Goal: Task Accomplishment & Management: Manage account settings

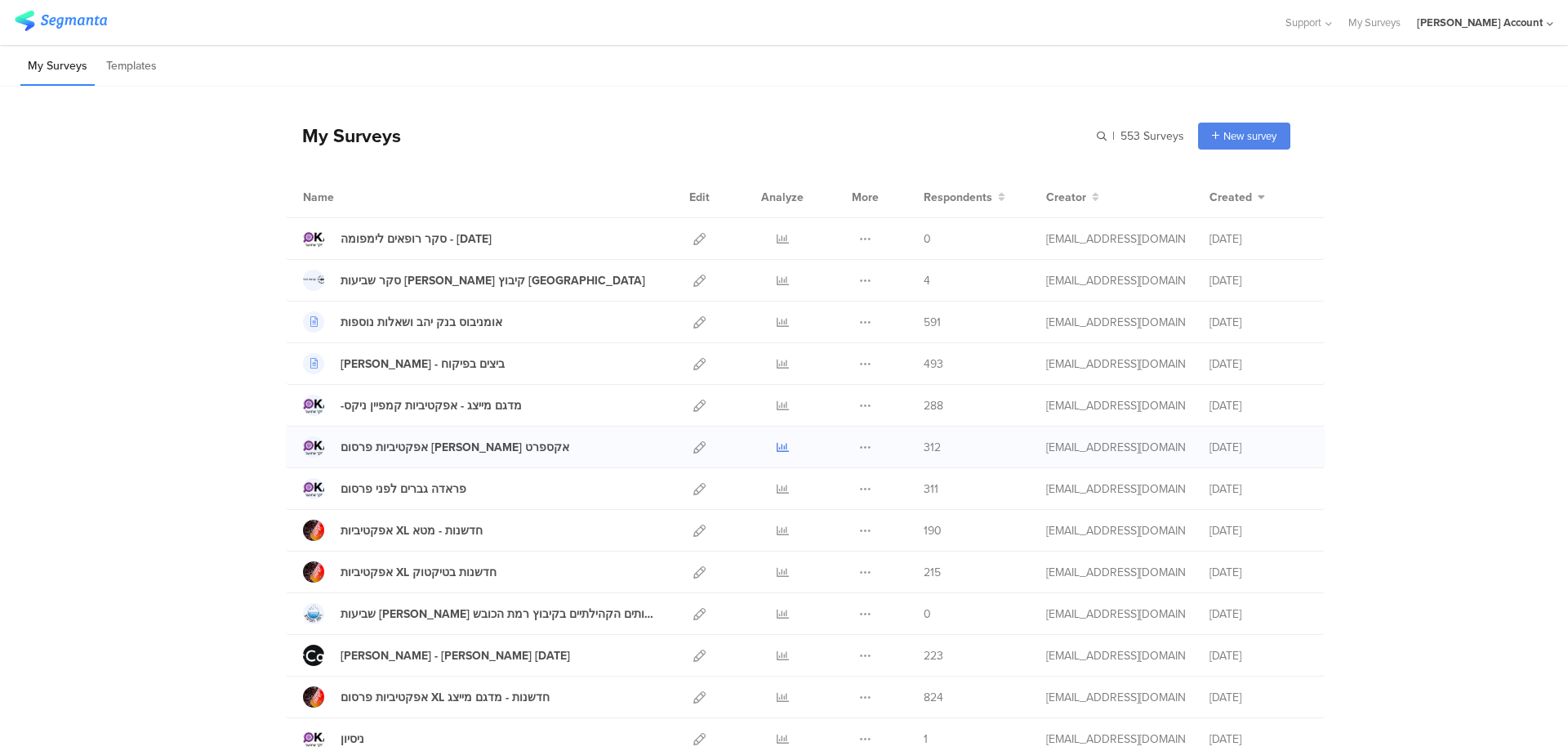
click at [777, 447] on icon at bounding box center [783, 446] width 12 height 12
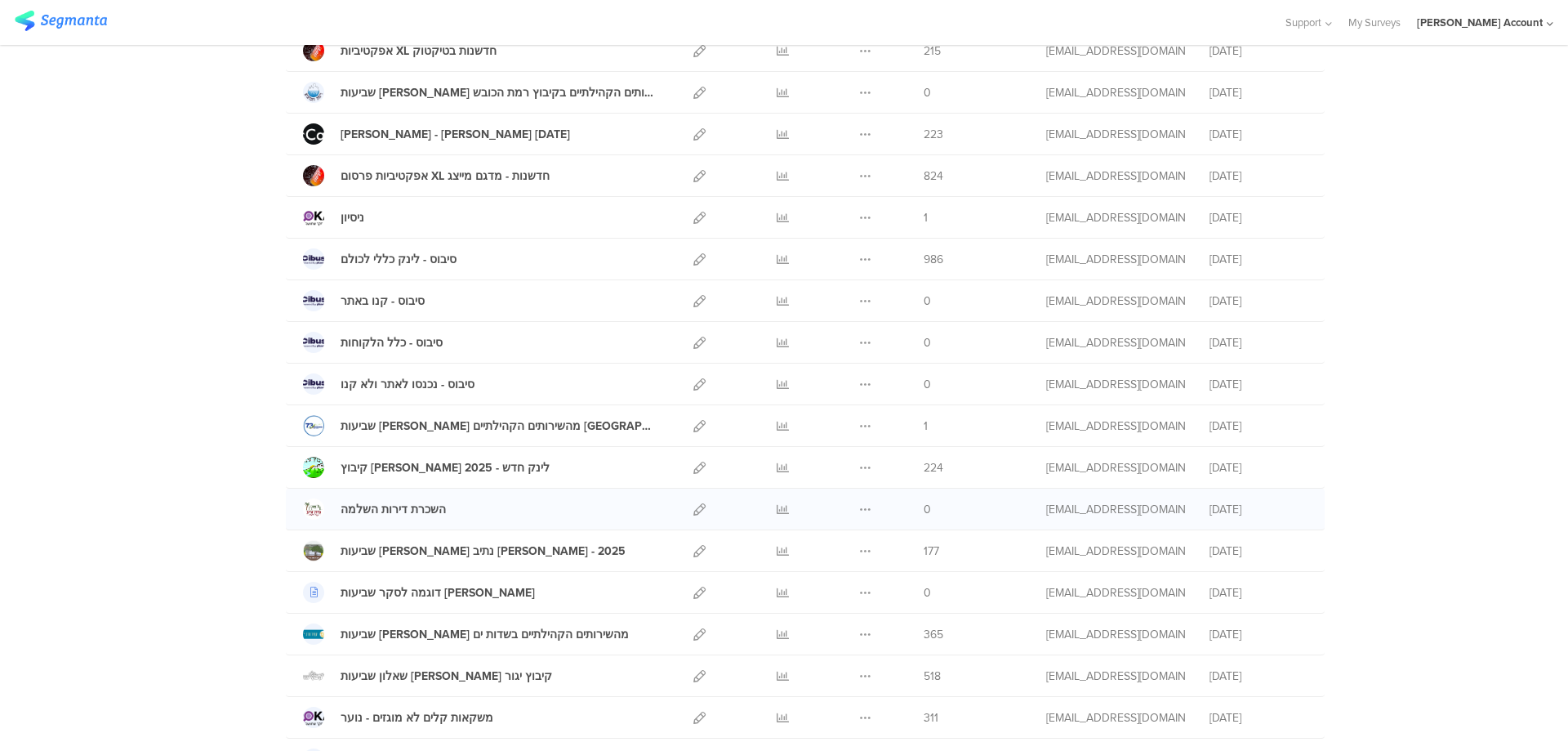
scroll to position [545, 0]
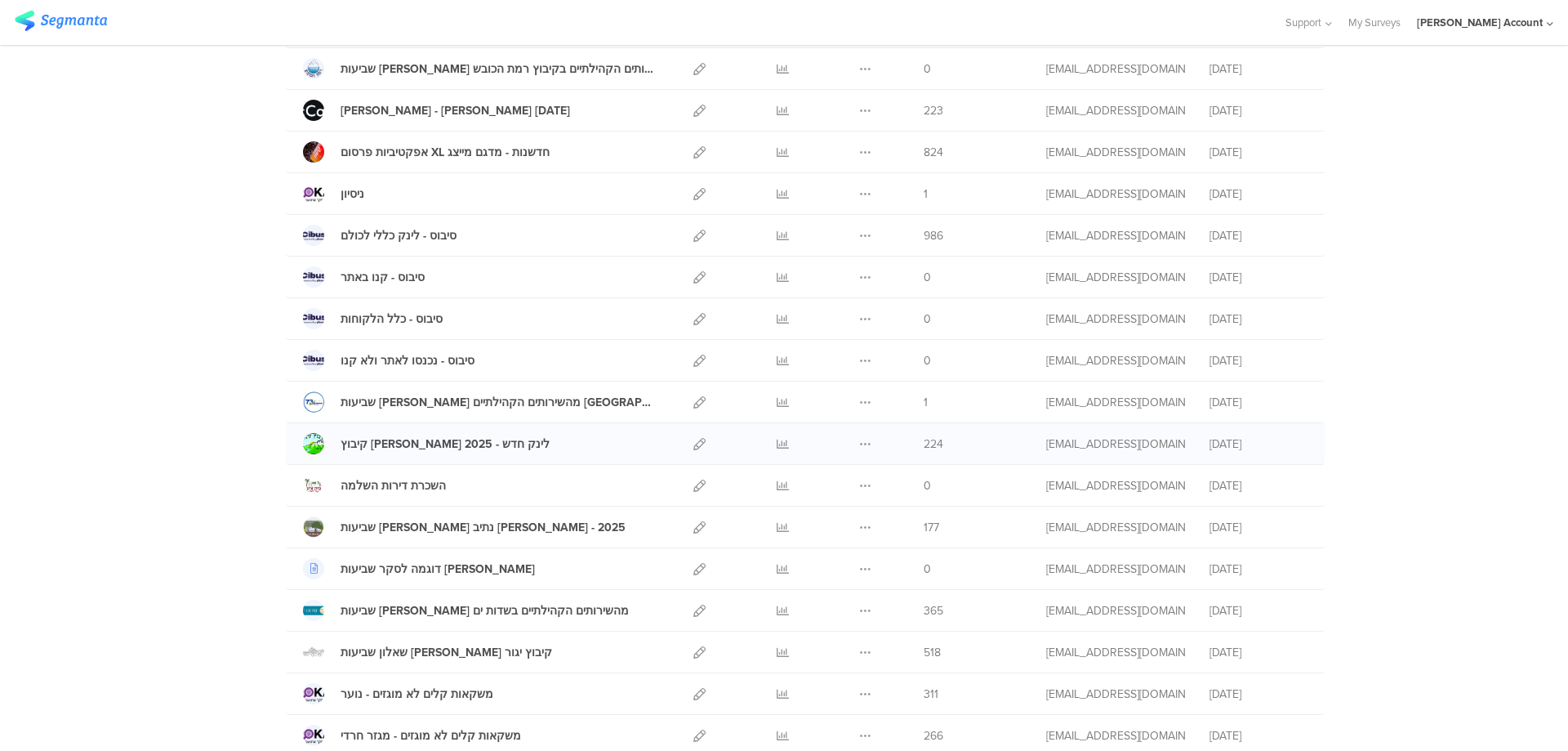
click at [768, 442] on div at bounding box center [782, 443] width 49 height 41
click at [777, 441] on icon at bounding box center [783, 443] width 12 height 12
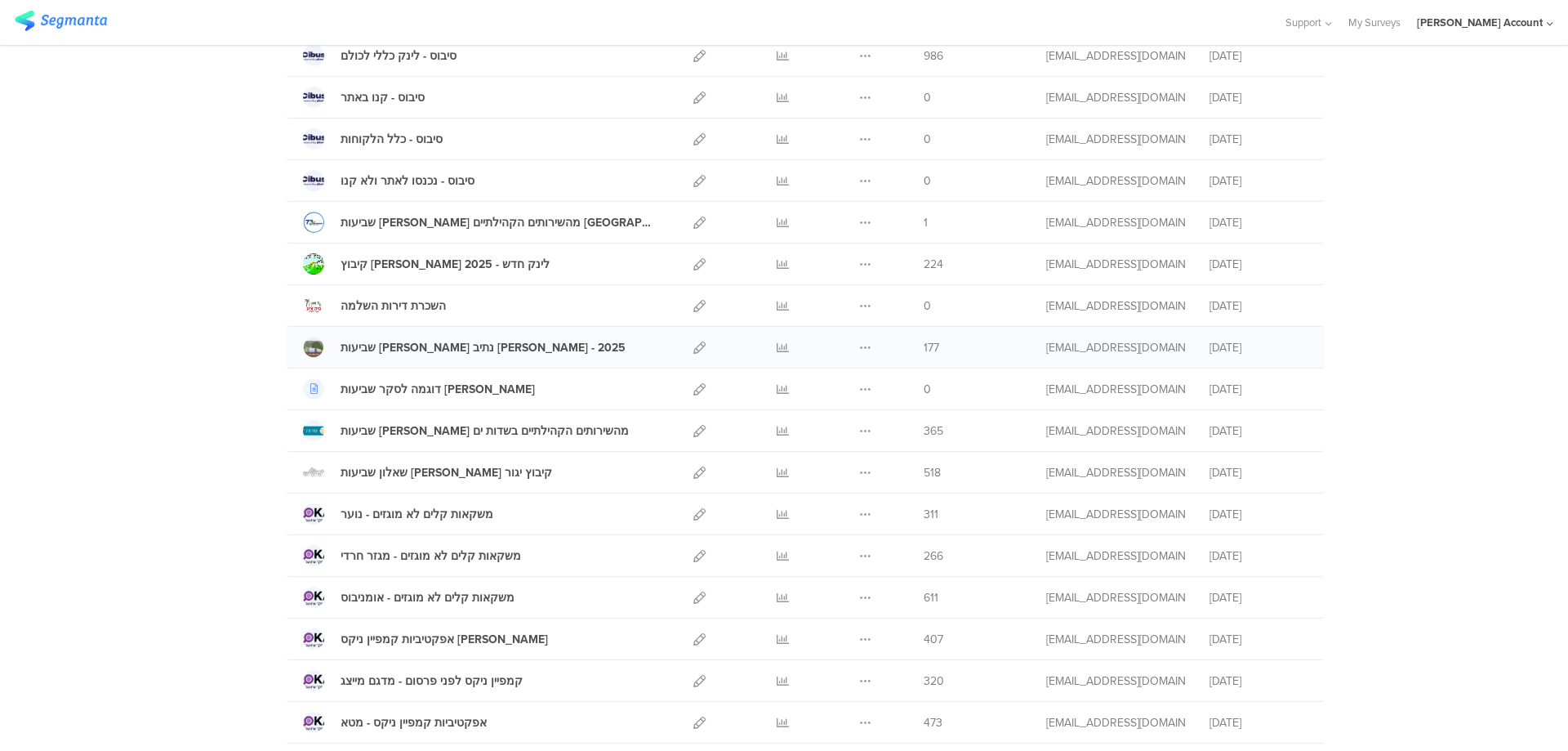
scroll to position [762, 0]
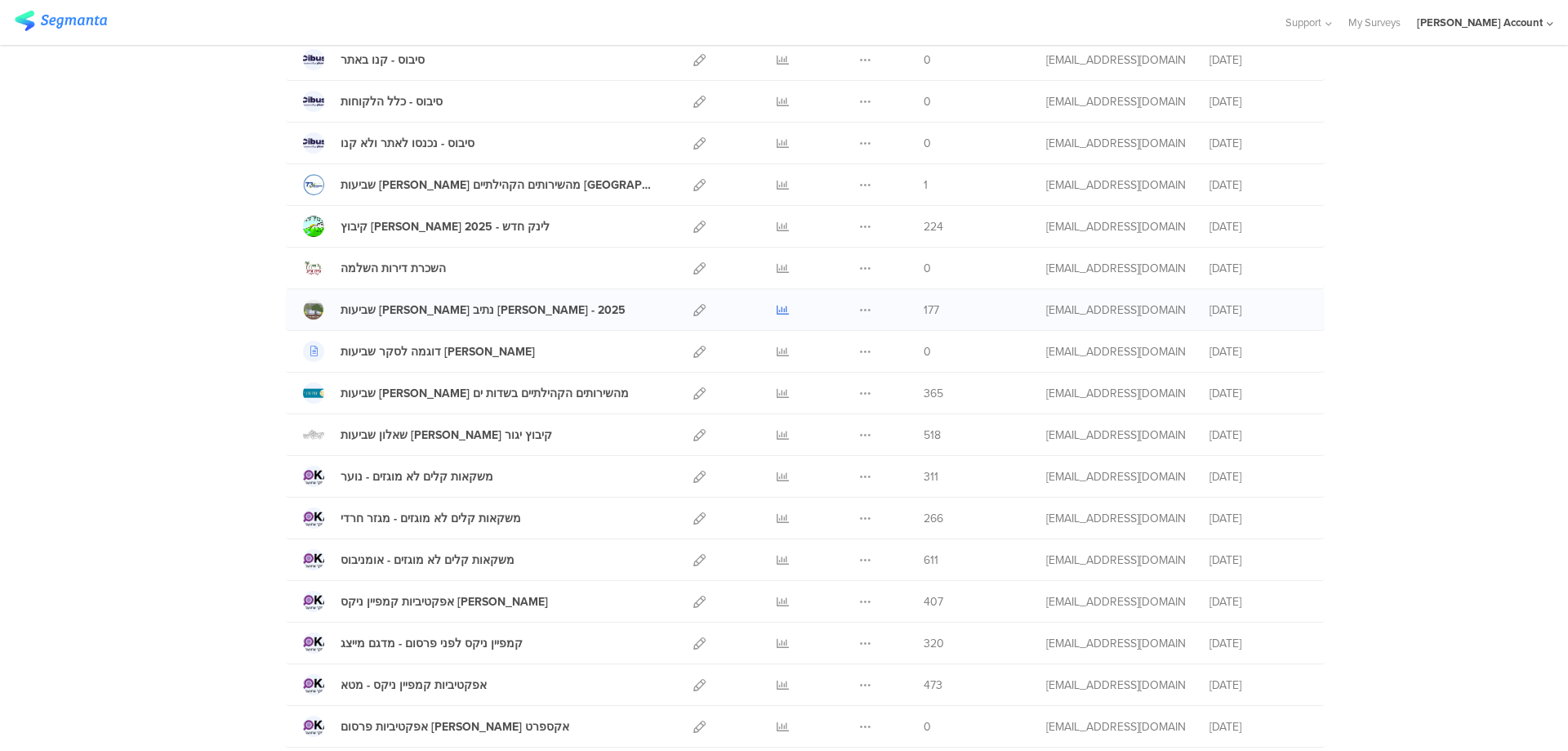
click at [777, 308] on icon at bounding box center [783, 309] width 12 height 12
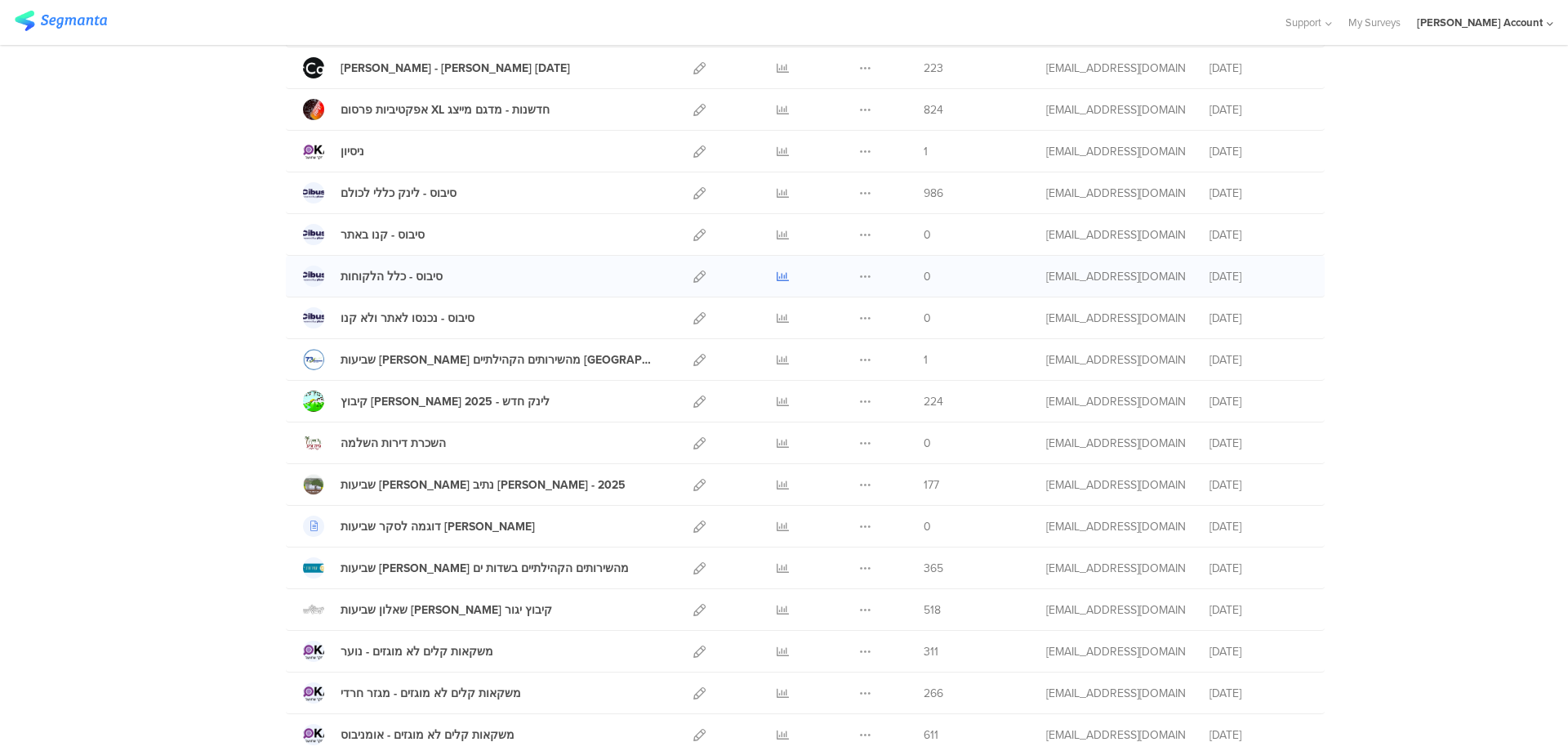
scroll to position [545, 0]
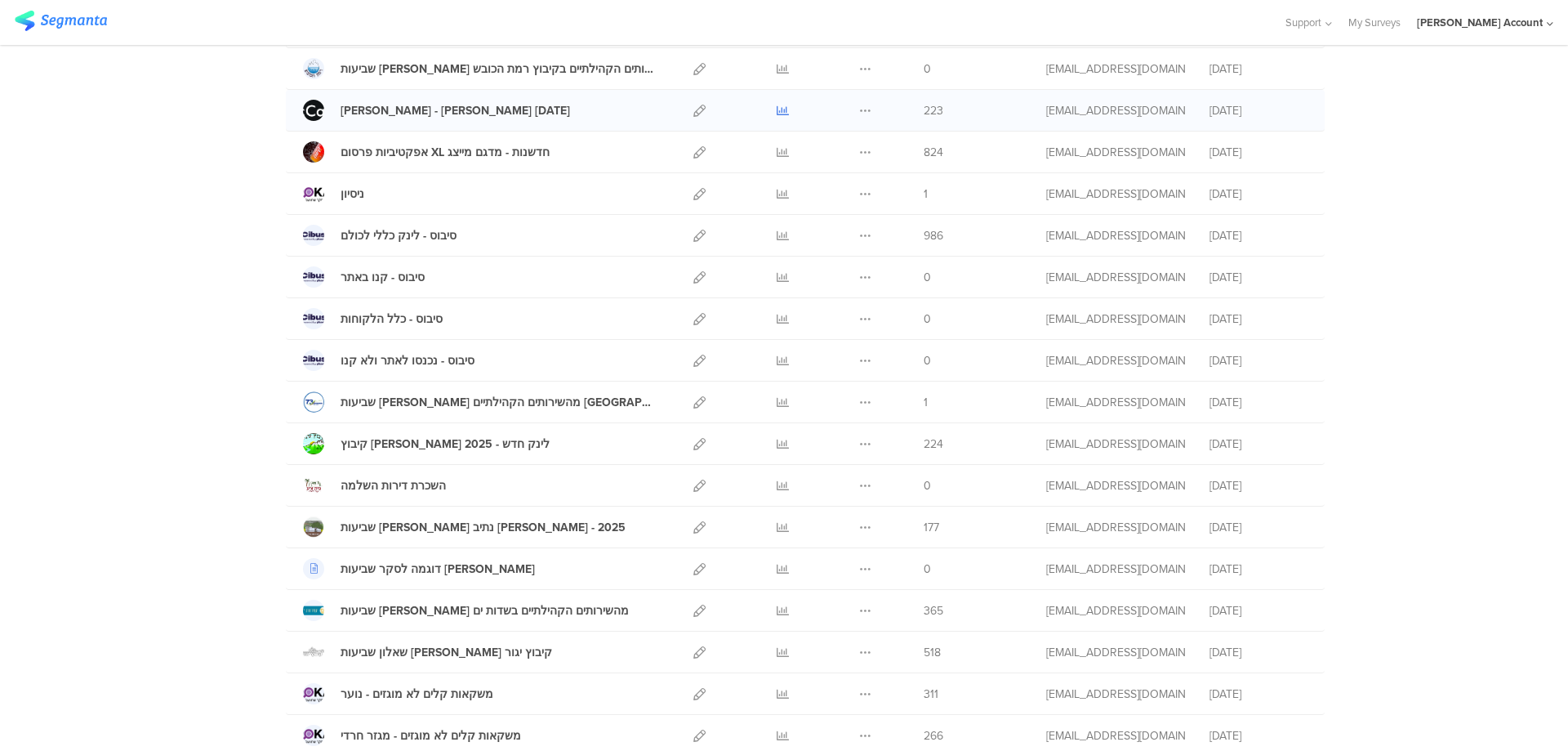
click at [777, 109] on icon at bounding box center [783, 111] width 12 height 12
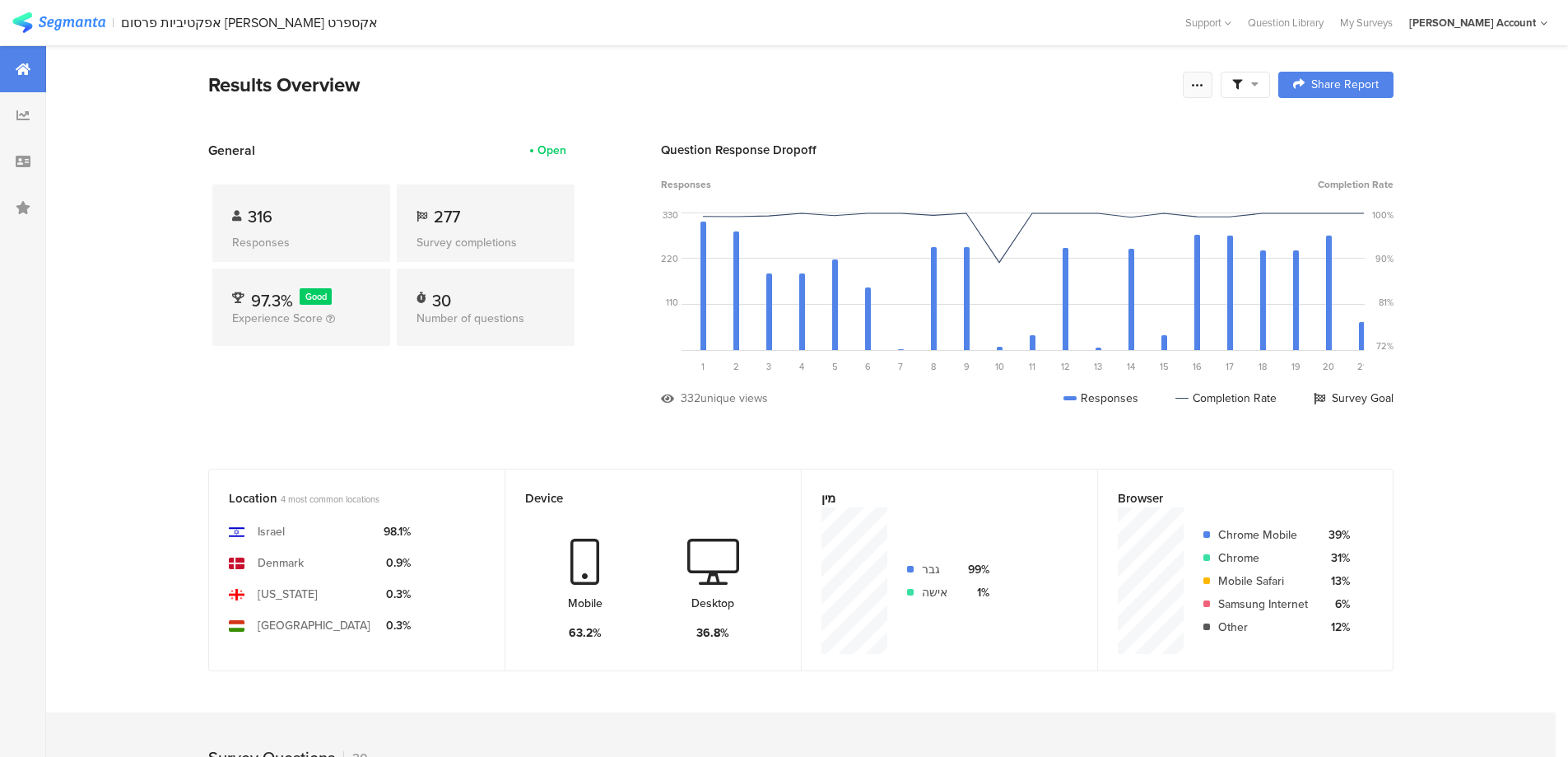
click at [1211, 87] on div at bounding box center [1197, 85] width 29 height 26
click at [1250, 89] on span at bounding box center [1245, 85] width 26 height 15
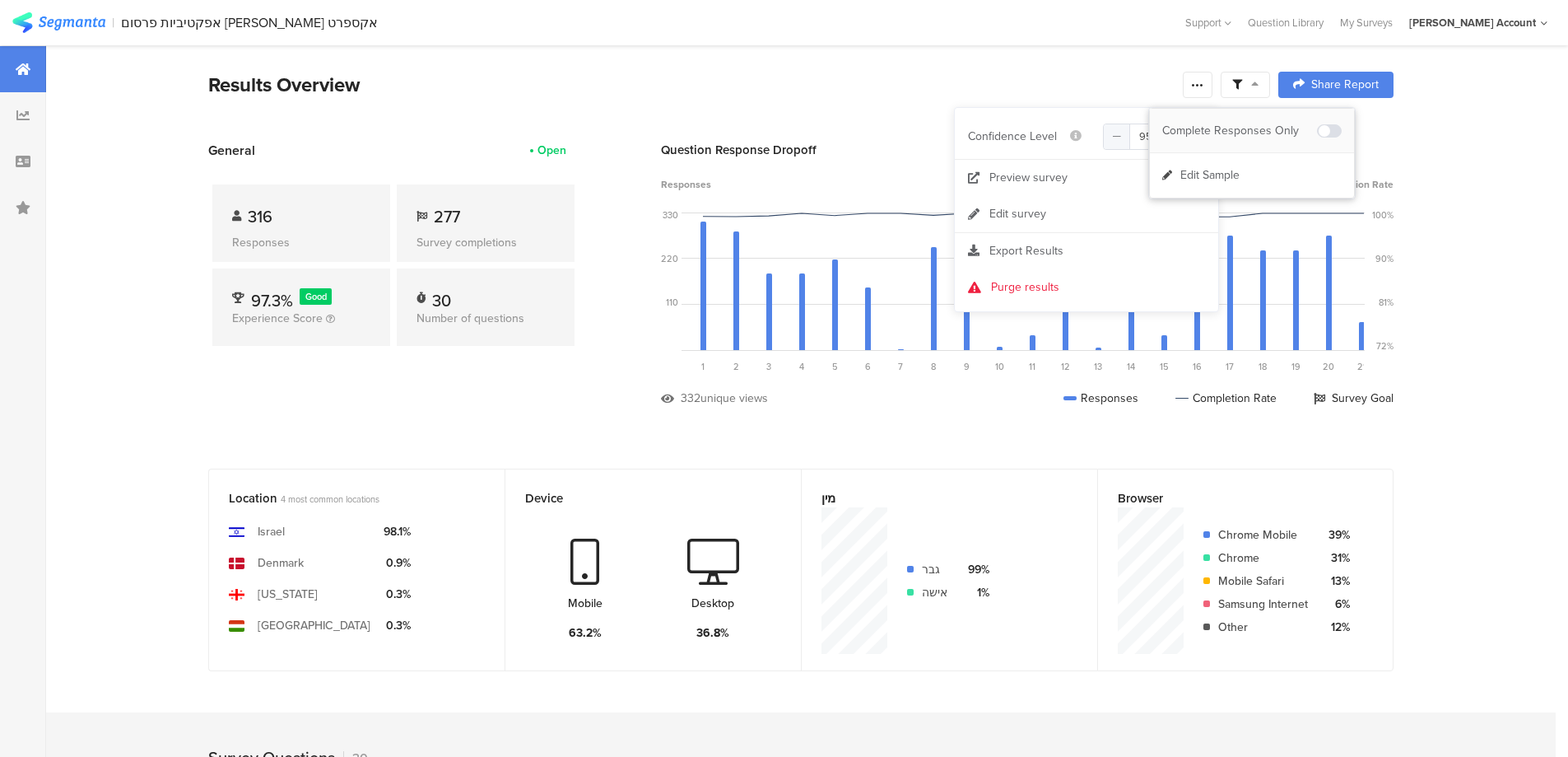
click at [1343, 130] on div "Complete Responses Only" at bounding box center [1252, 130] width 204 height 44
click at [1046, 252] on span "Export Results" at bounding box center [1026, 250] width 74 height 17
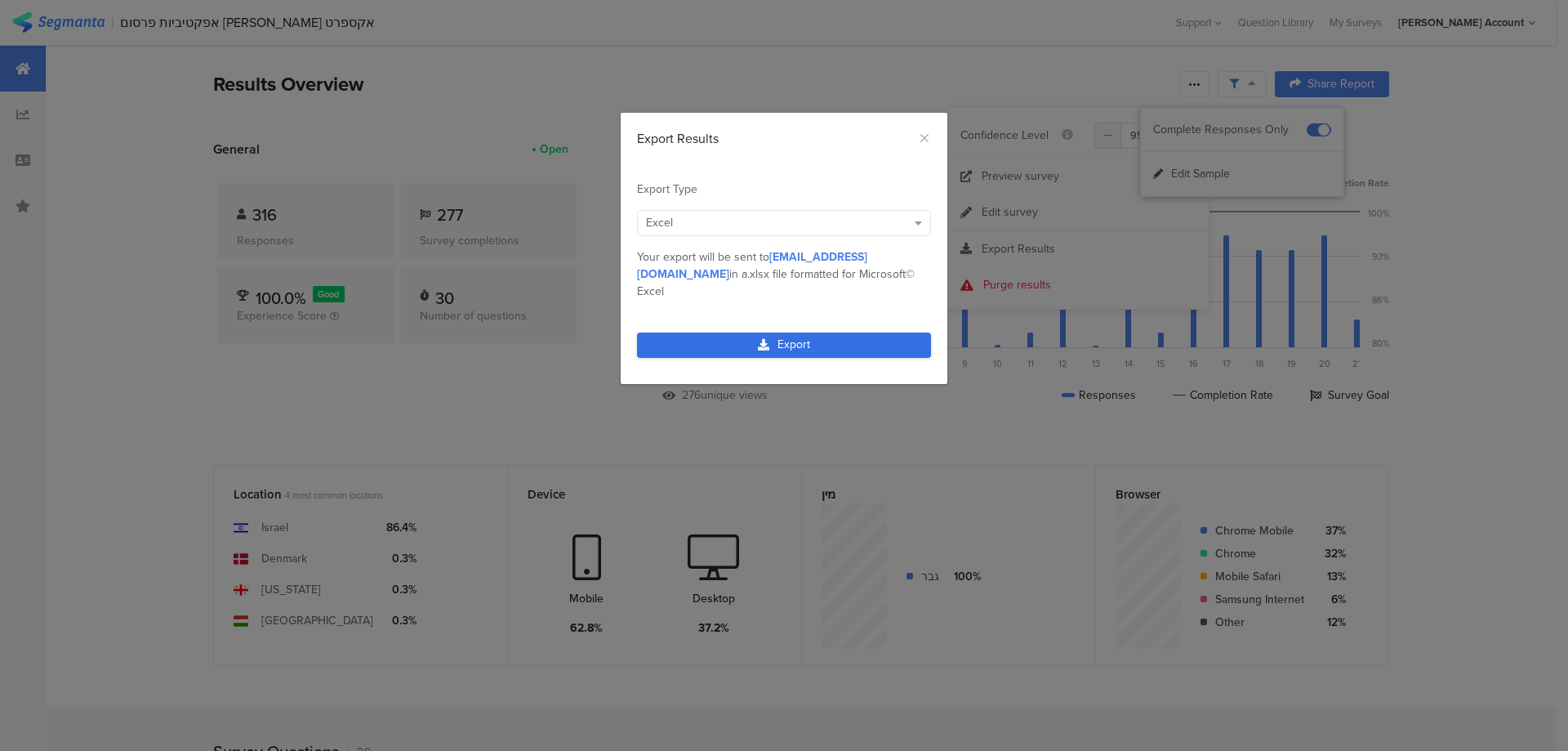
click at [835, 333] on link "Export" at bounding box center [784, 345] width 294 height 25
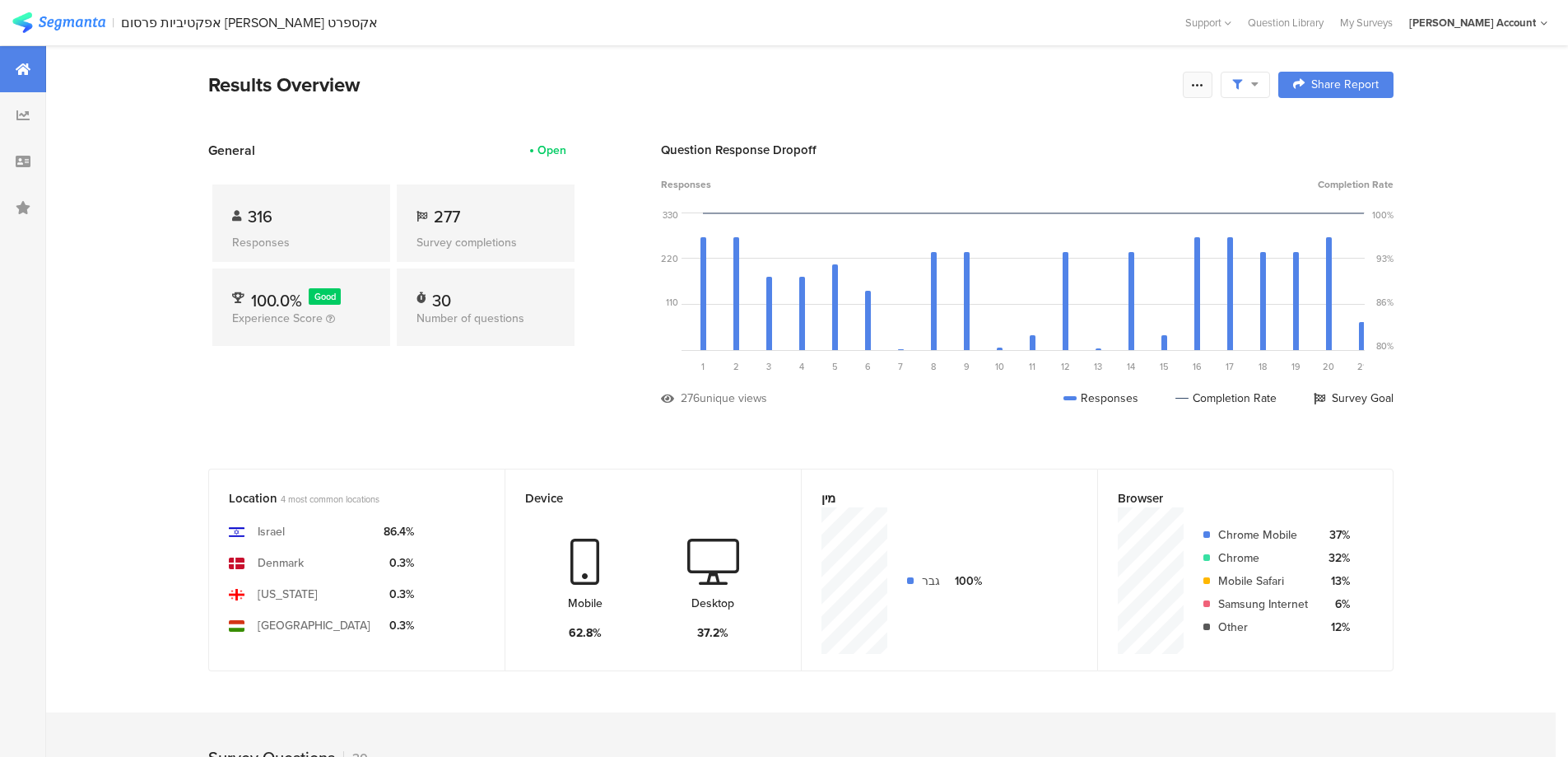
click at [1202, 84] on icon at bounding box center [1198, 85] width 13 height 13
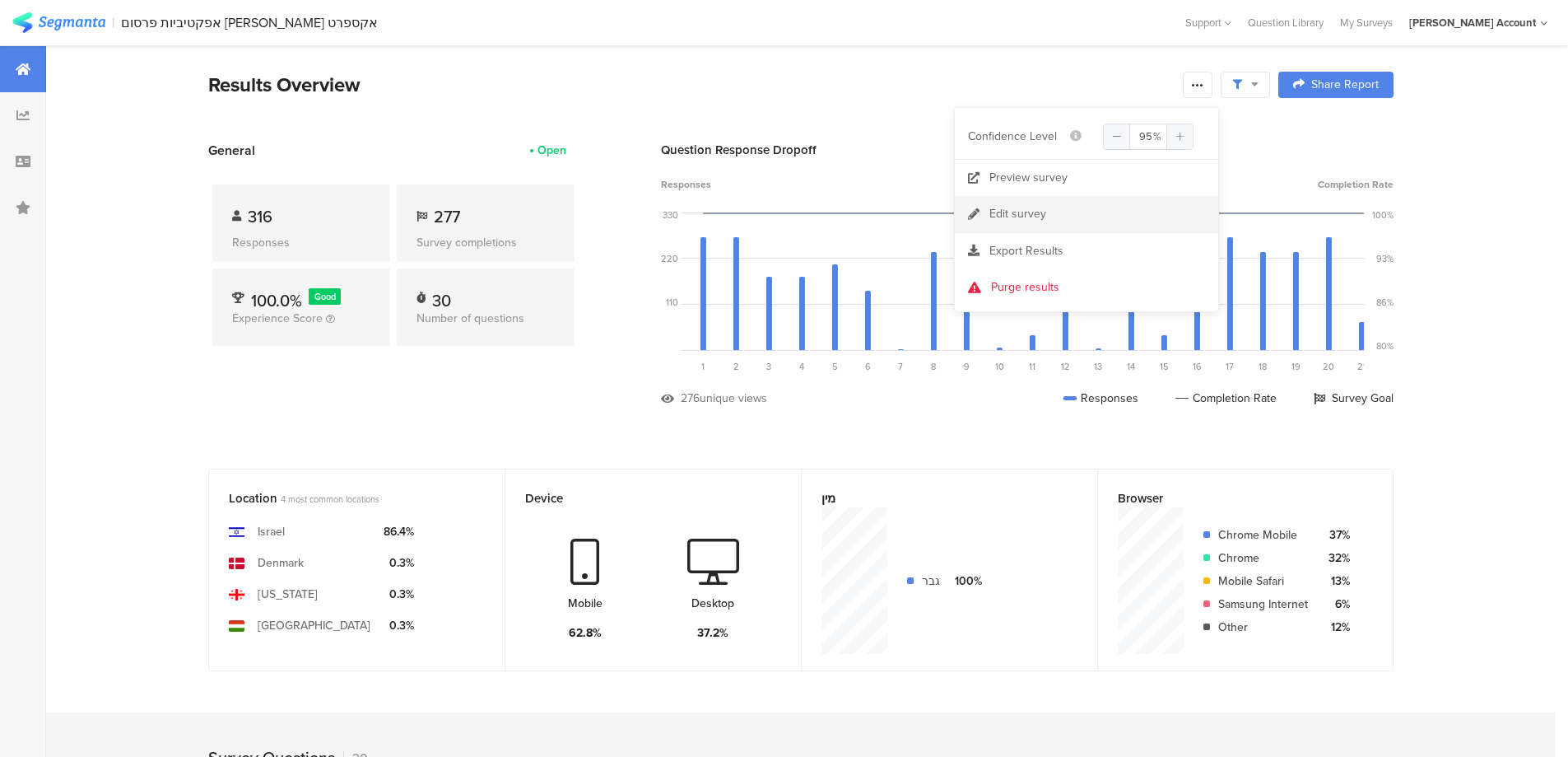
click at [1012, 218] on div "Edit survey" at bounding box center [1017, 214] width 57 height 16
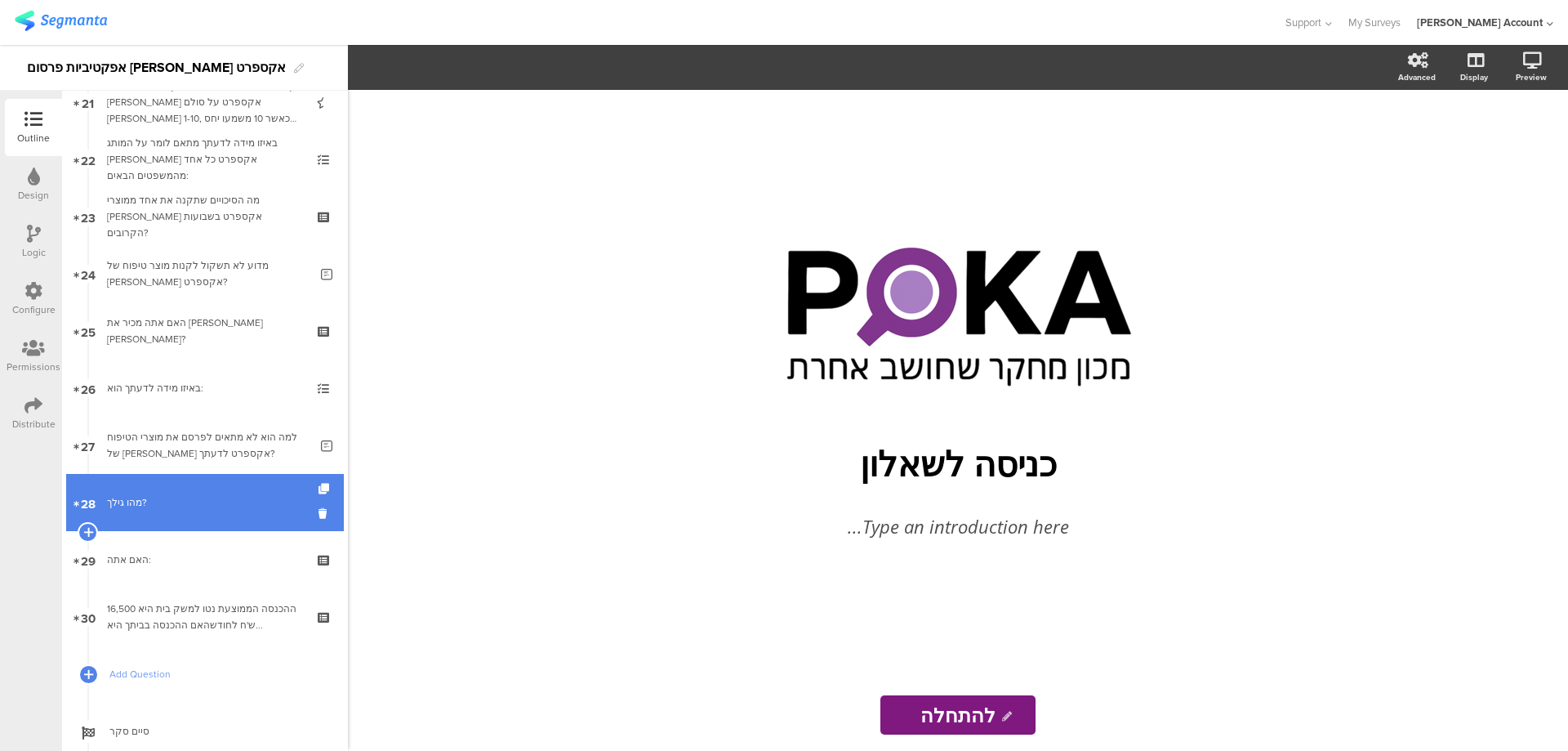
scroll to position [1386, 0]
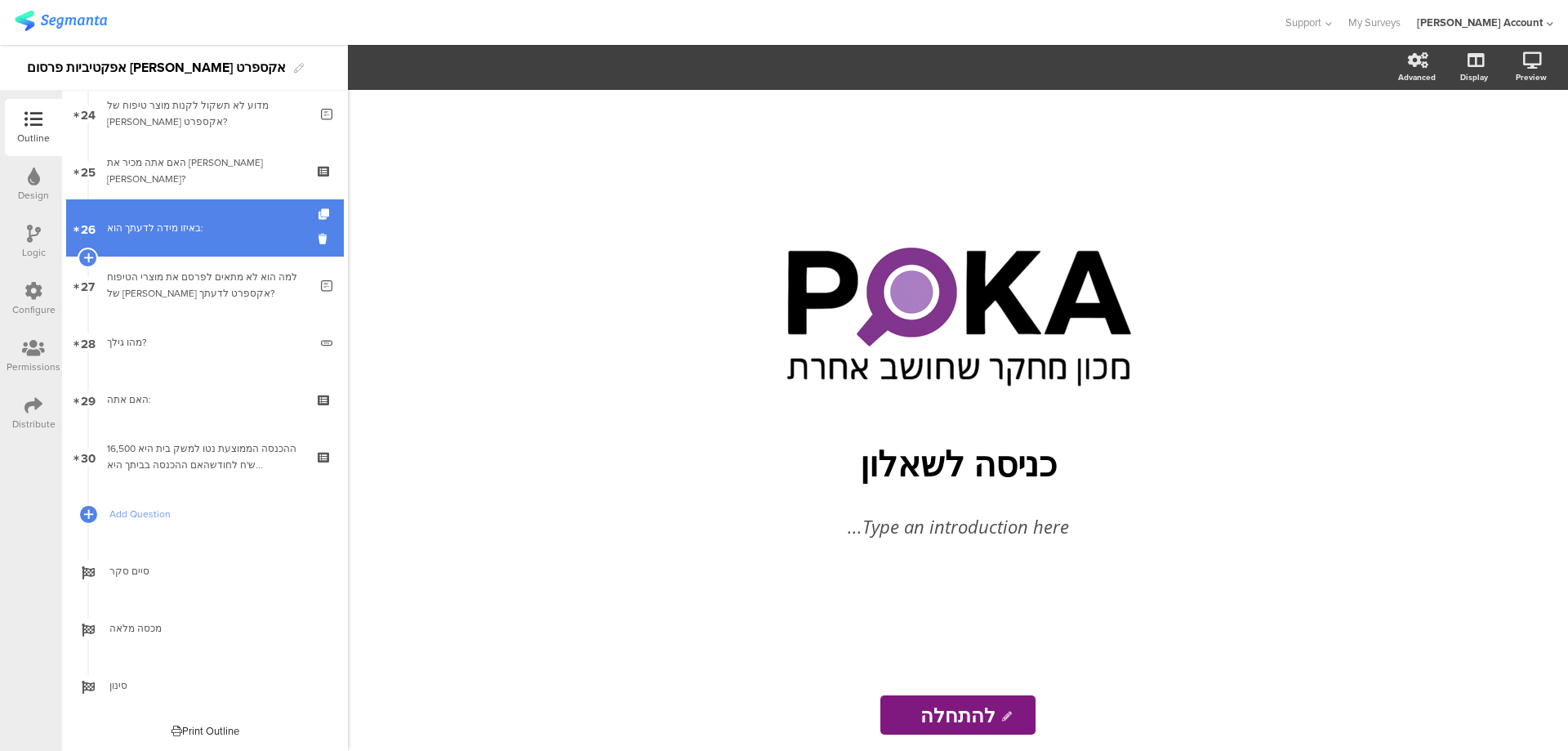
click at [187, 234] on div "באיזו מידה לדעתך הוא:" at bounding box center [204, 227] width 195 height 16
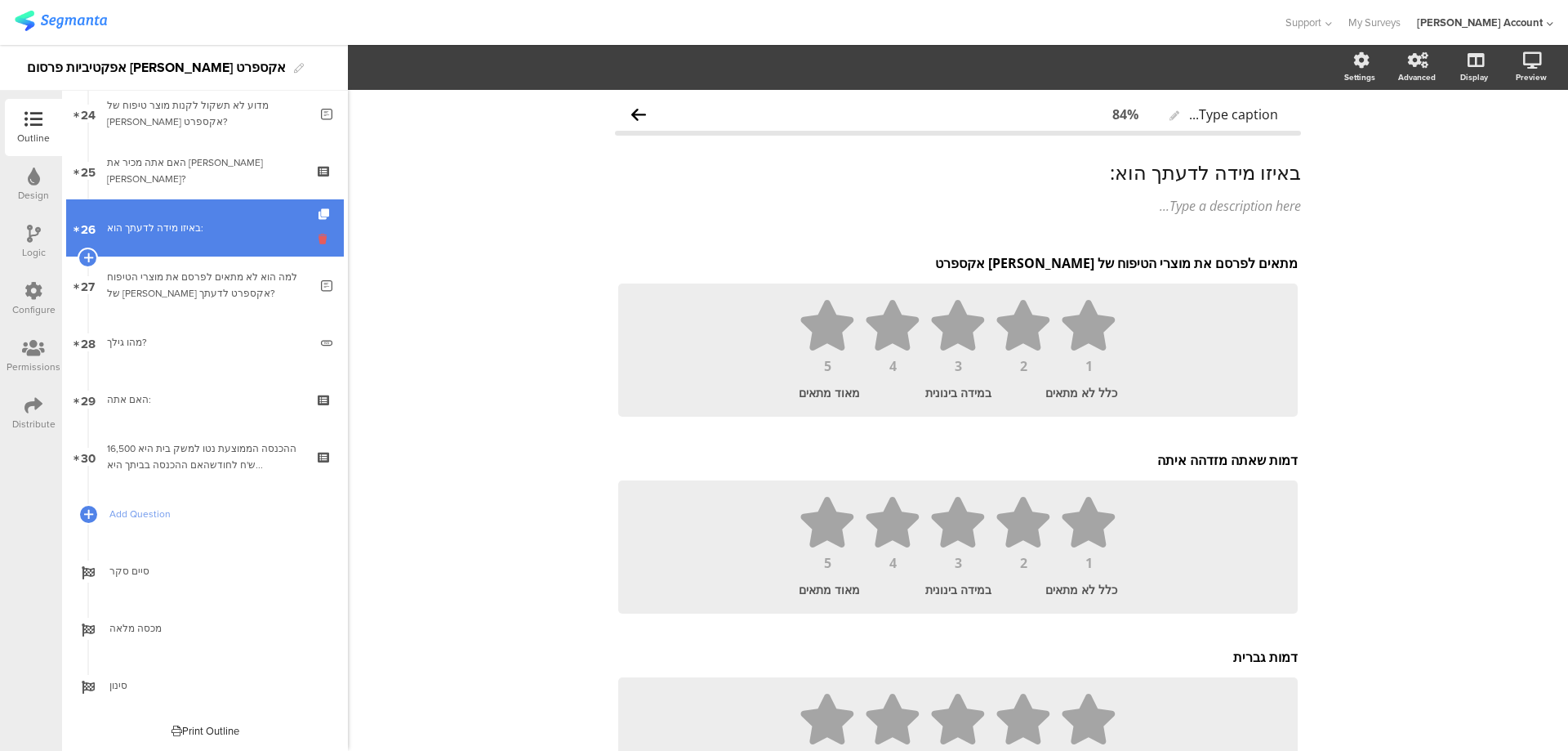
click at [319, 237] on icon at bounding box center [325, 239] width 14 height 16
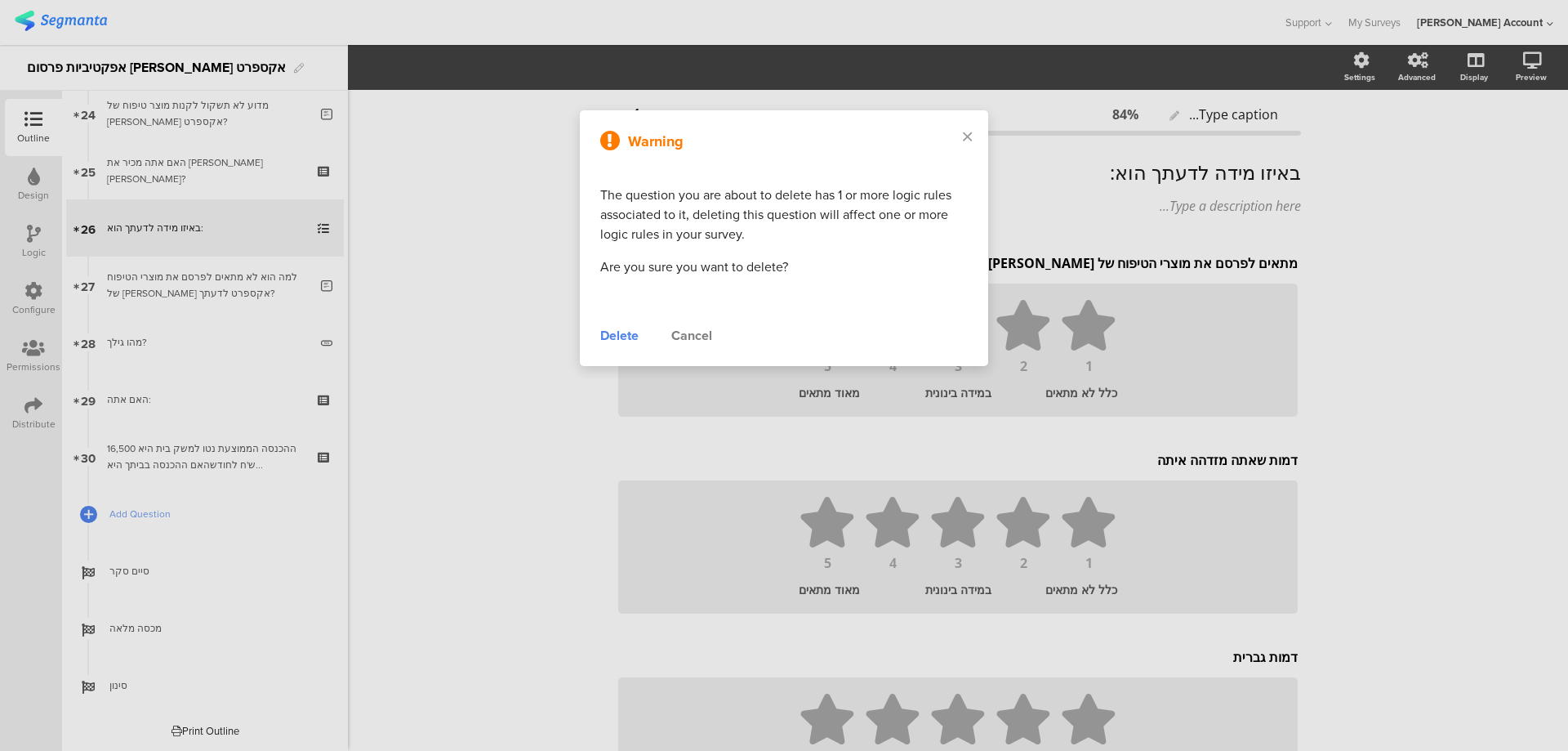
click at [633, 336] on div "Delete" at bounding box center [619, 336] width 38 height 20
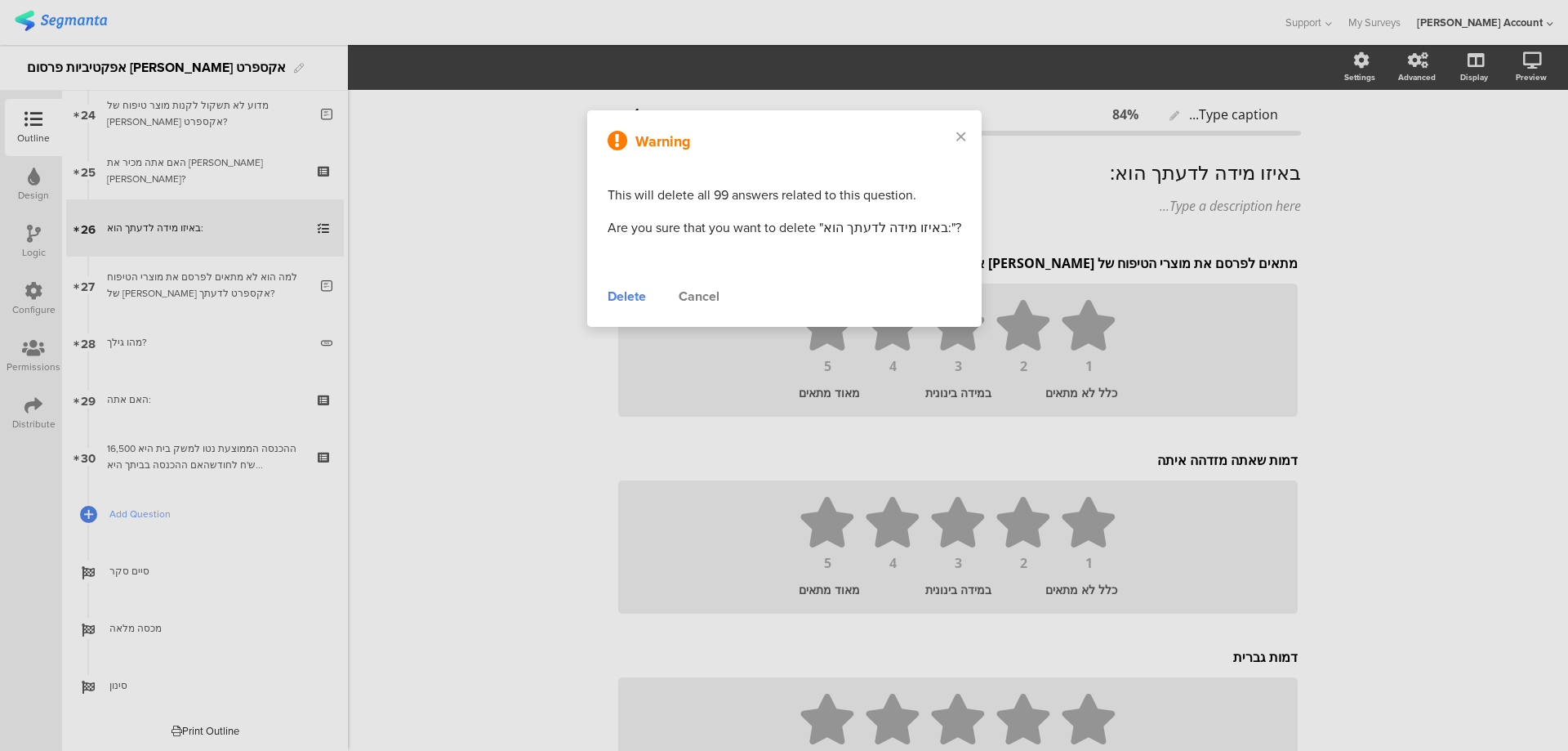
click at [625, 296] on div "Delete" at bounding box center [626, 296] width 38 height 20
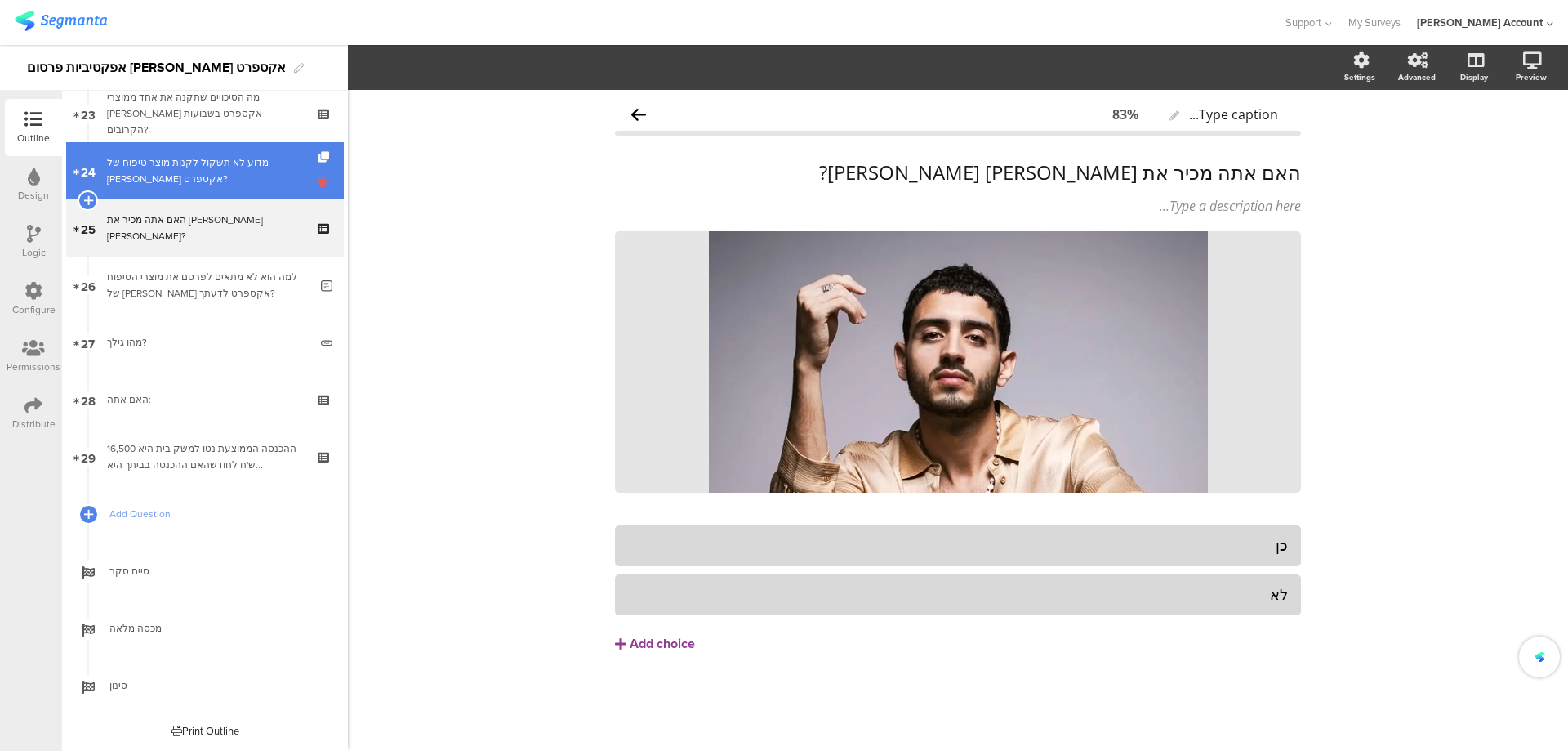
scroll to position [1271, 0]
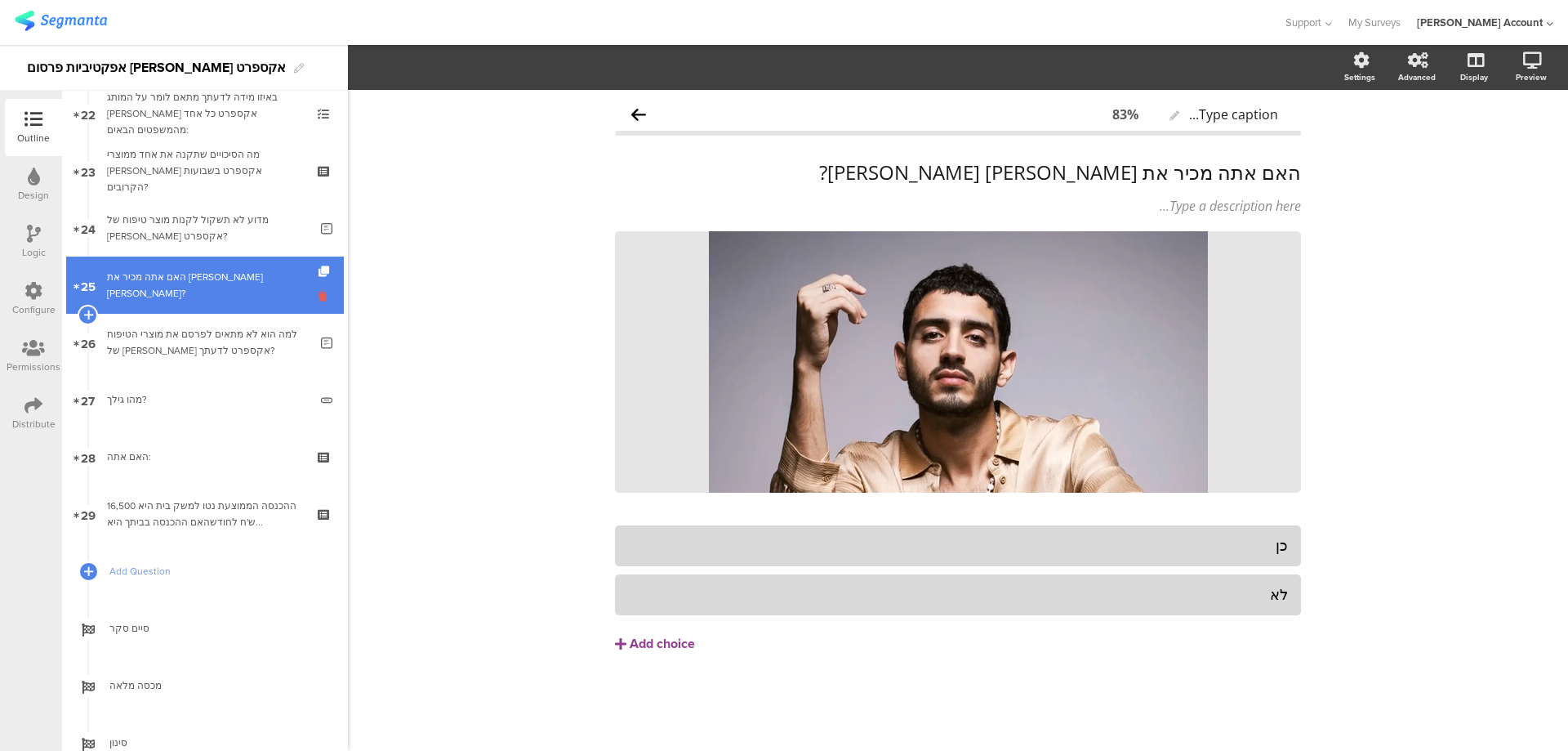
click at [319, 293] on icon at bounding box center [325, 296] width 14 height 16
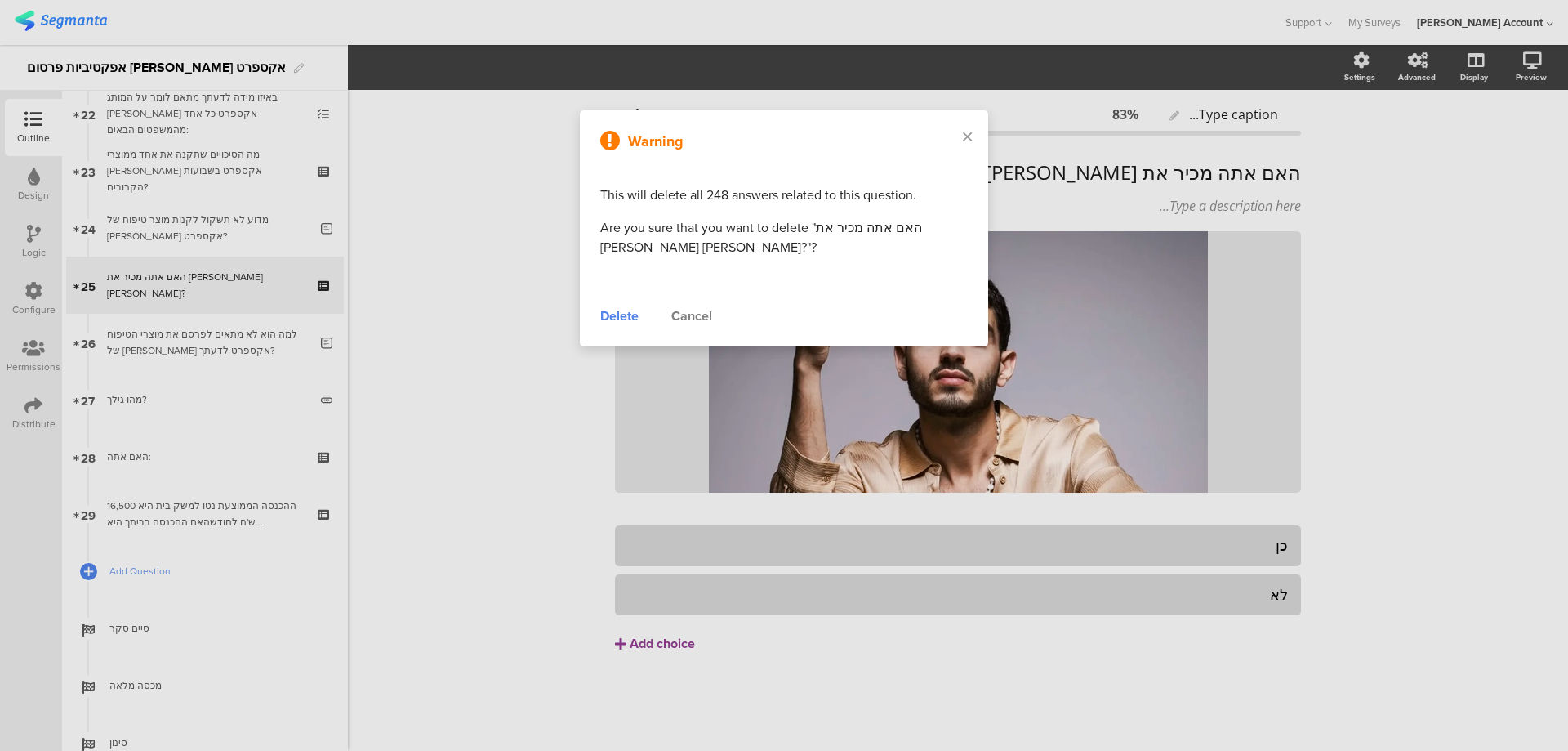
click at [620, 320] on div "Delete" at bounding box center [619, 316] width 38 height 20
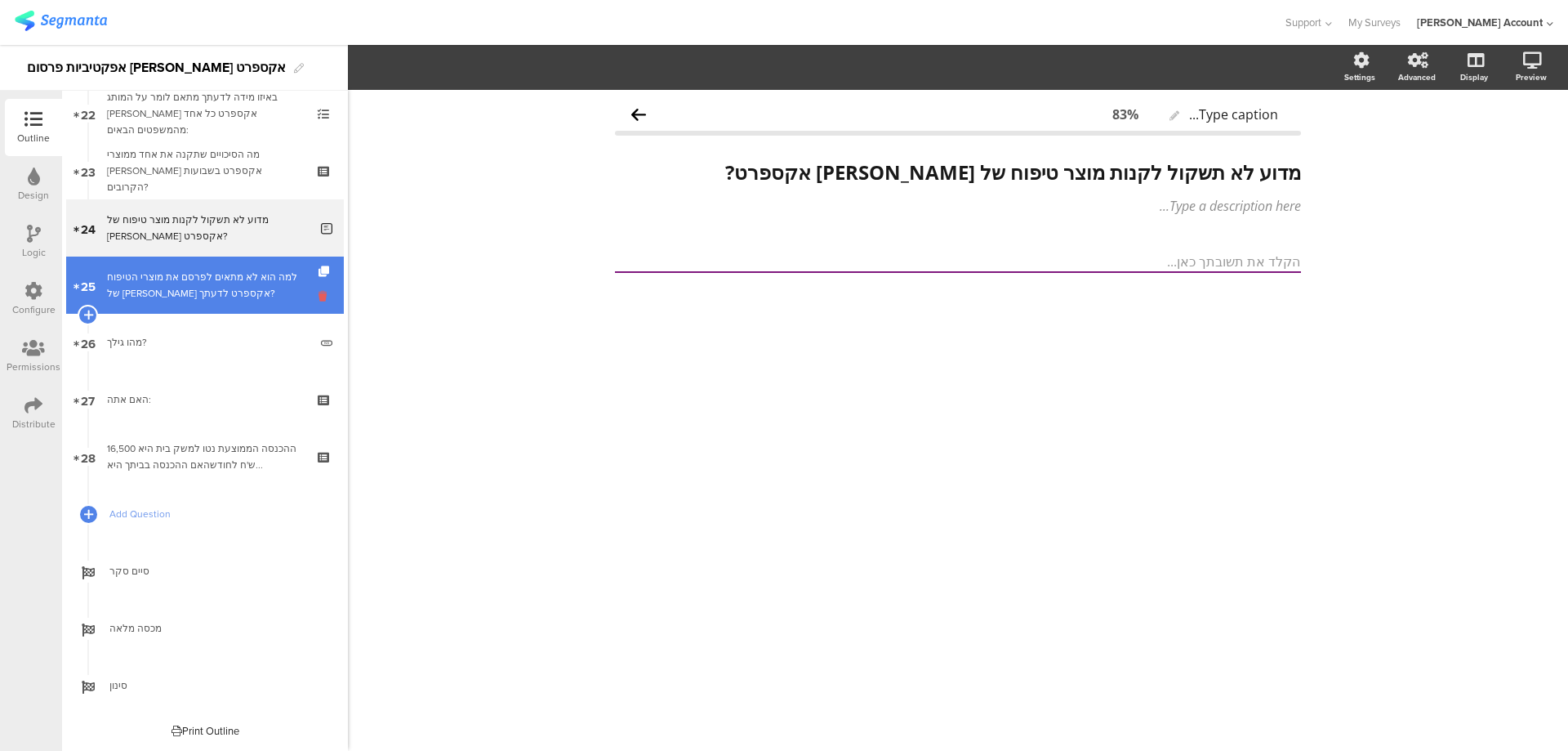
click at [319, 294] on icon at bounding box center [325, 296] width 14 height 16
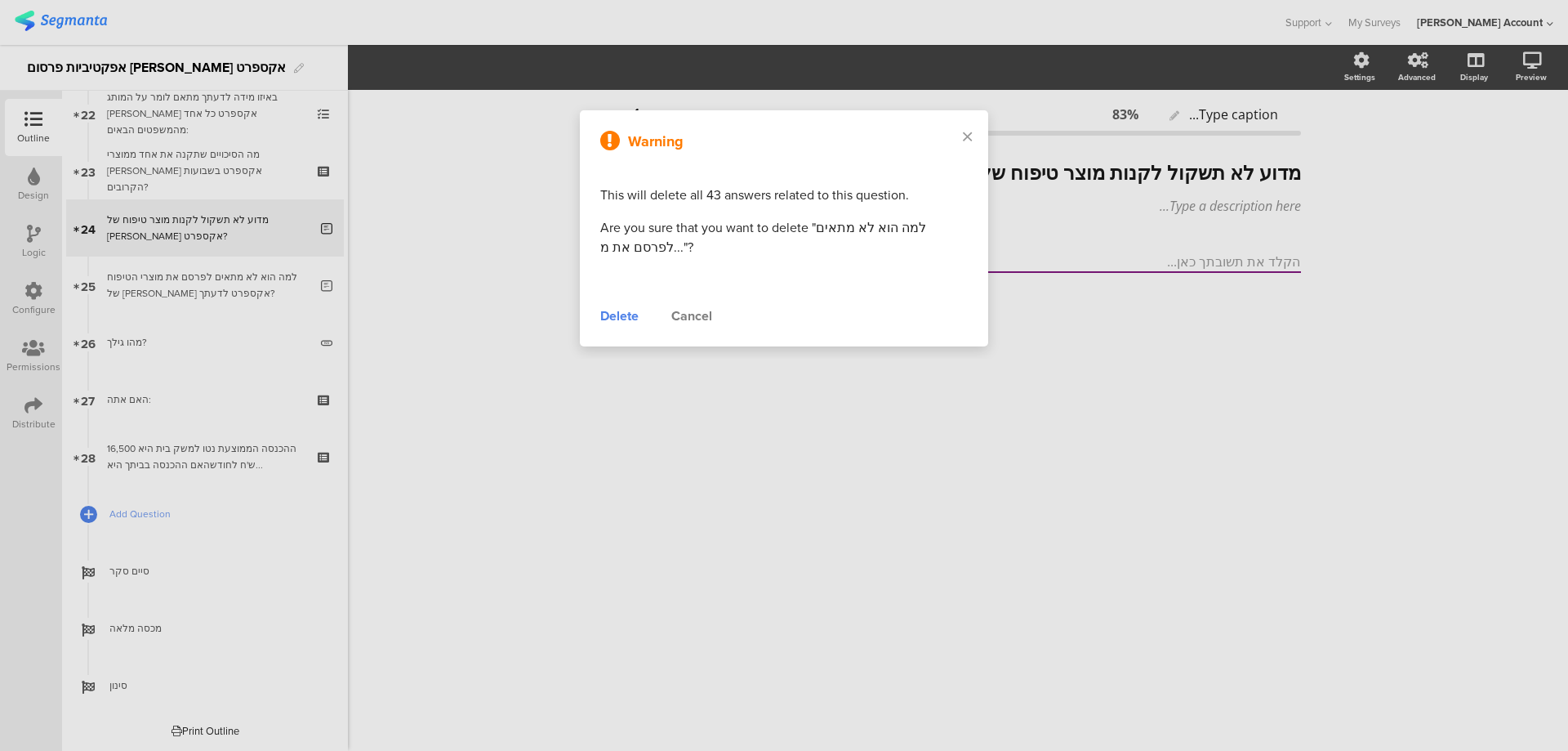
click at [620, 314] on div "Delete" at bounding box center [619, 316] width 38 height 20
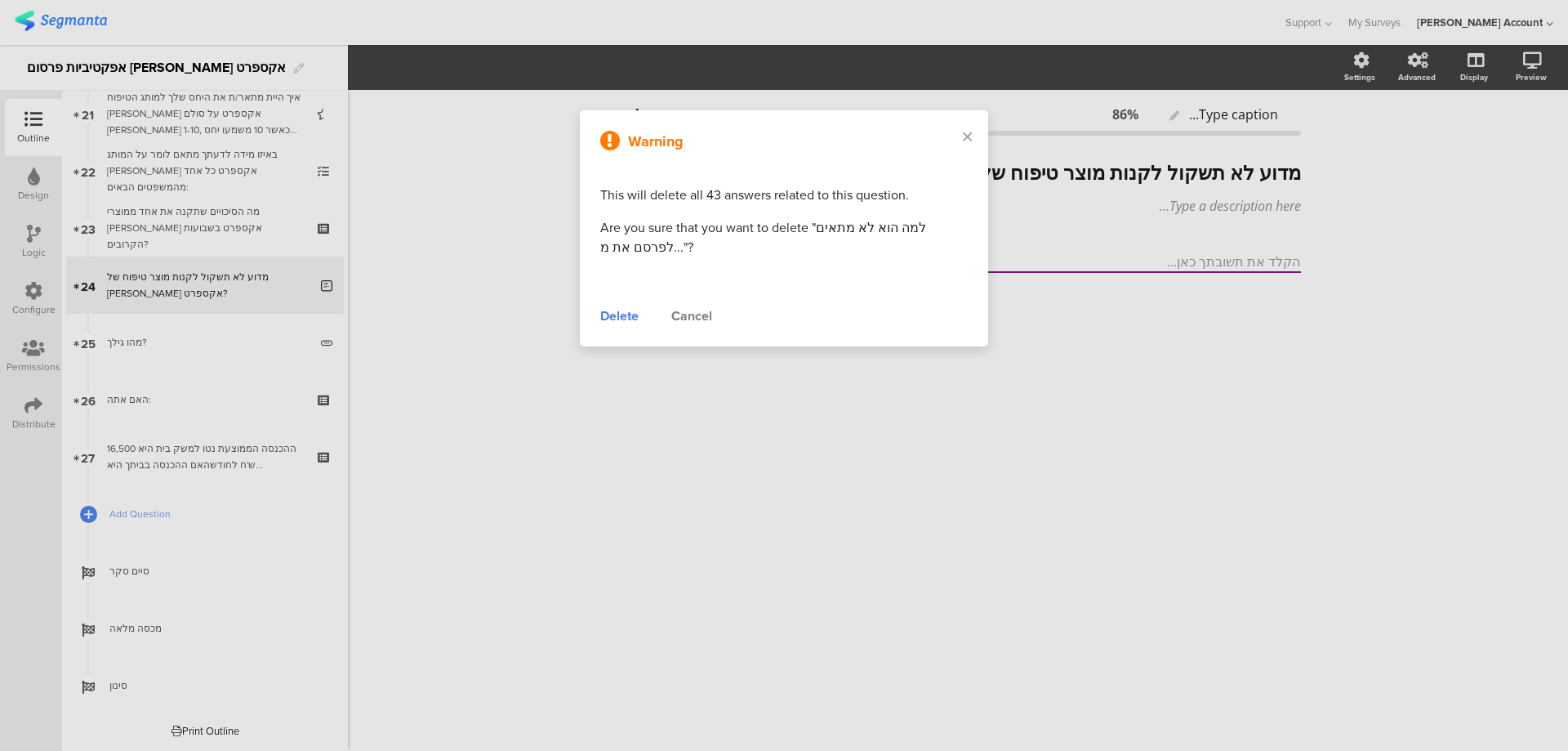
scroll to position [1214, 0]
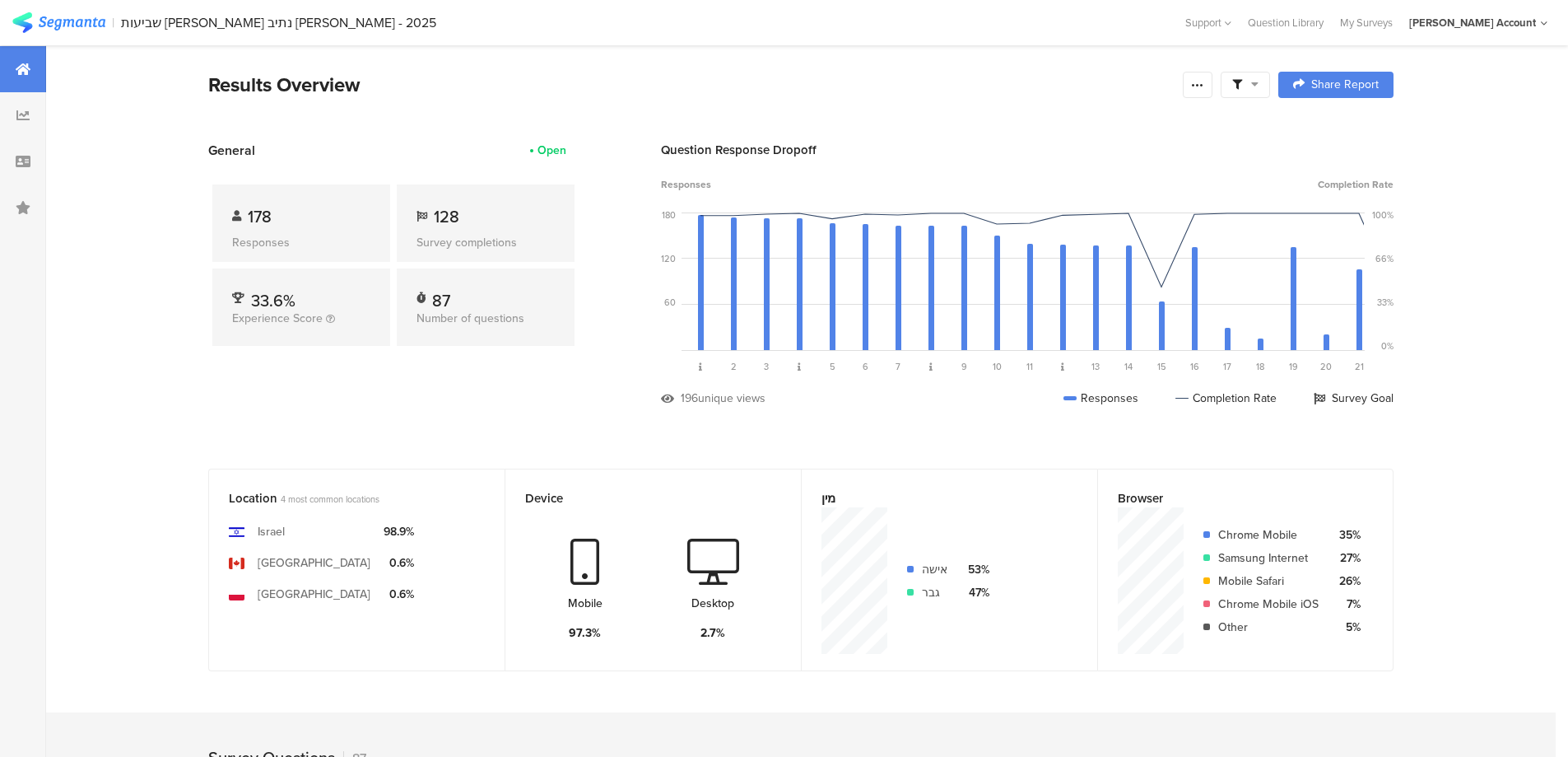
click at [1255, 92] on div at bounding box center [1245, 85] width 49 height 26
click at [1326, 129] on span at bounding box center [1329, 131] width 25 height 13
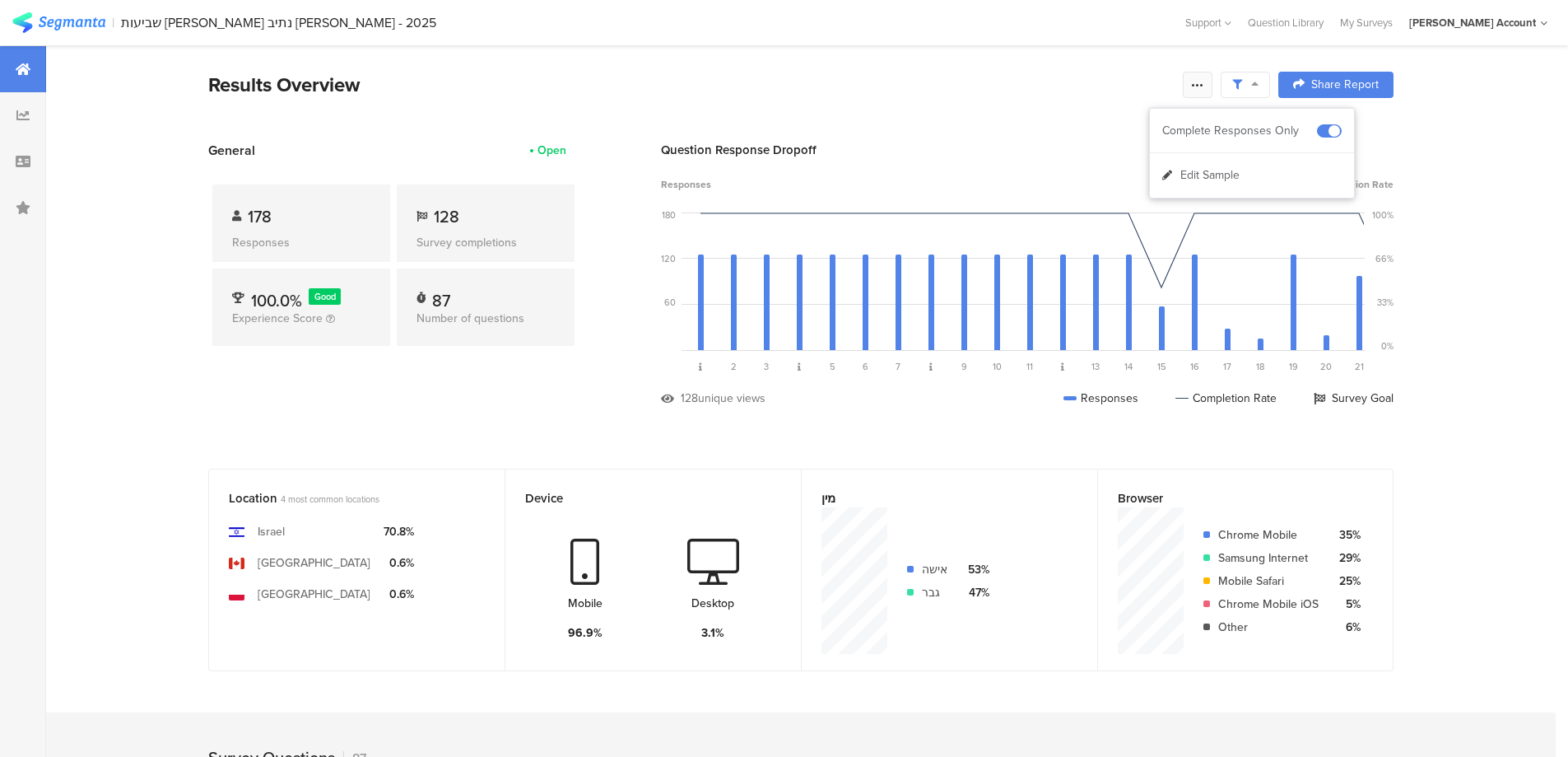
click at [1203, 87] on icon at bounding box center [1198, 85] width 13 height 13
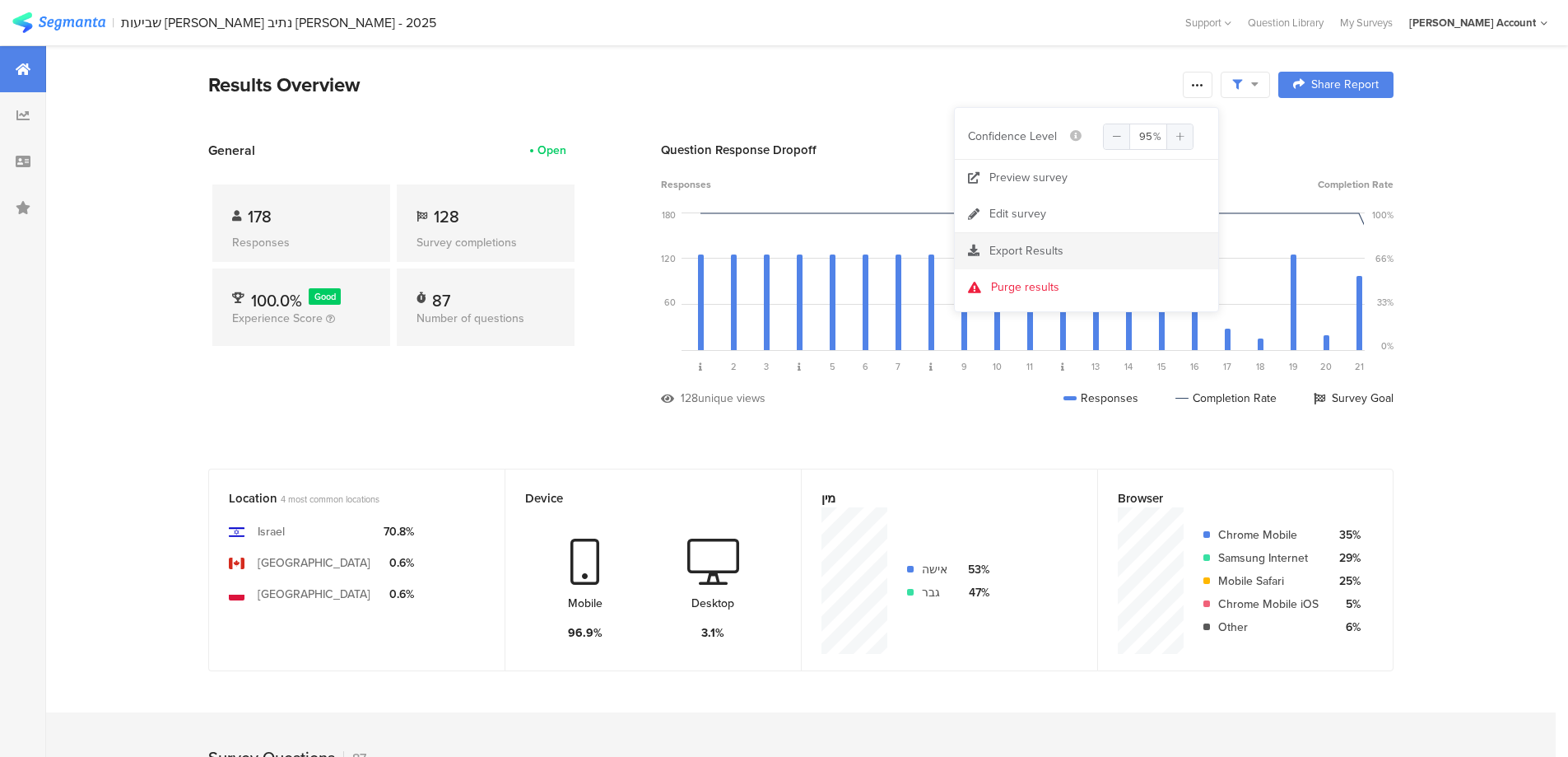
click at [1047, 246] on span "Export Results" at bounding box center [1026, 250] width 74 height 17
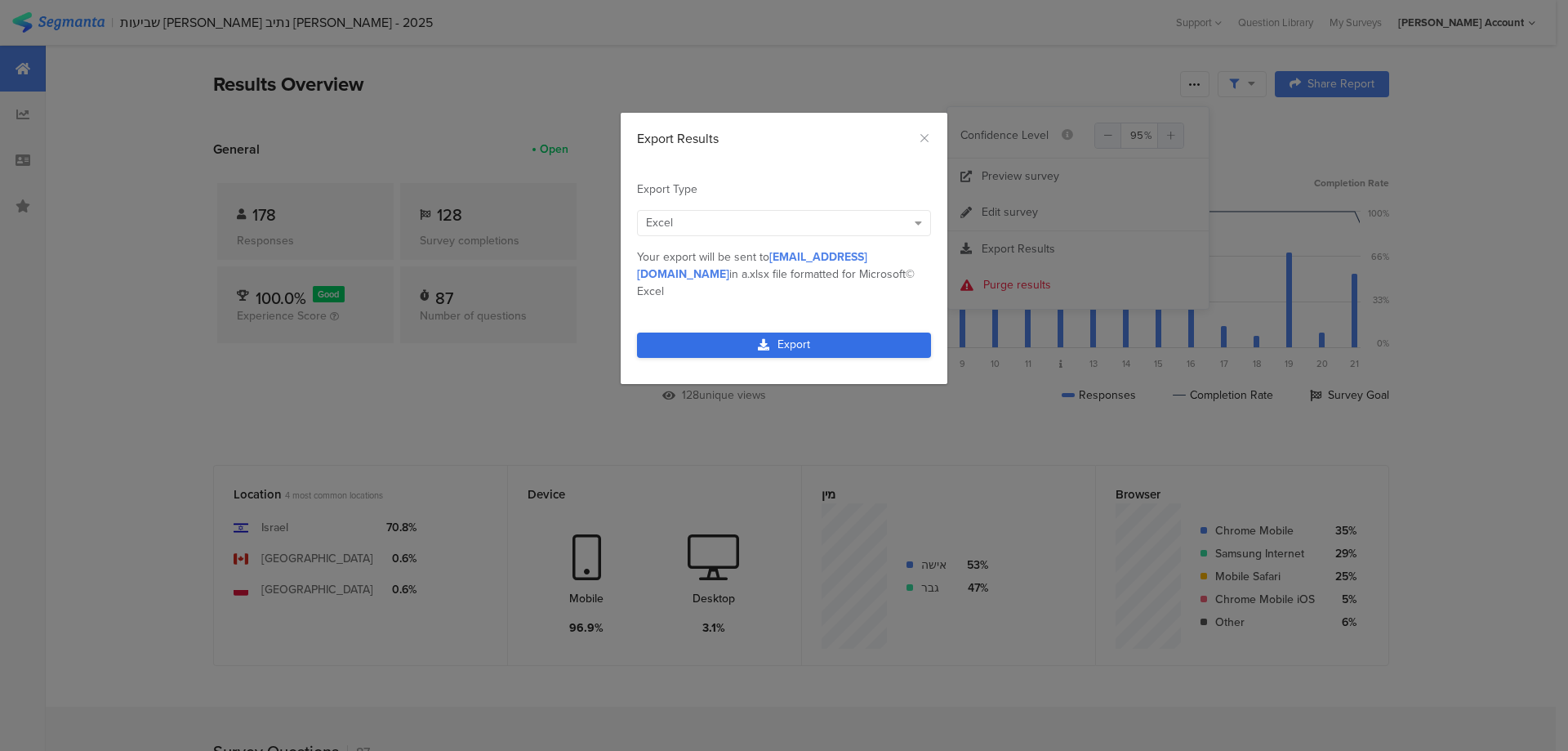
click at [799, 333] on link "Export" at bounding box center [784, 345] width 294 height 25
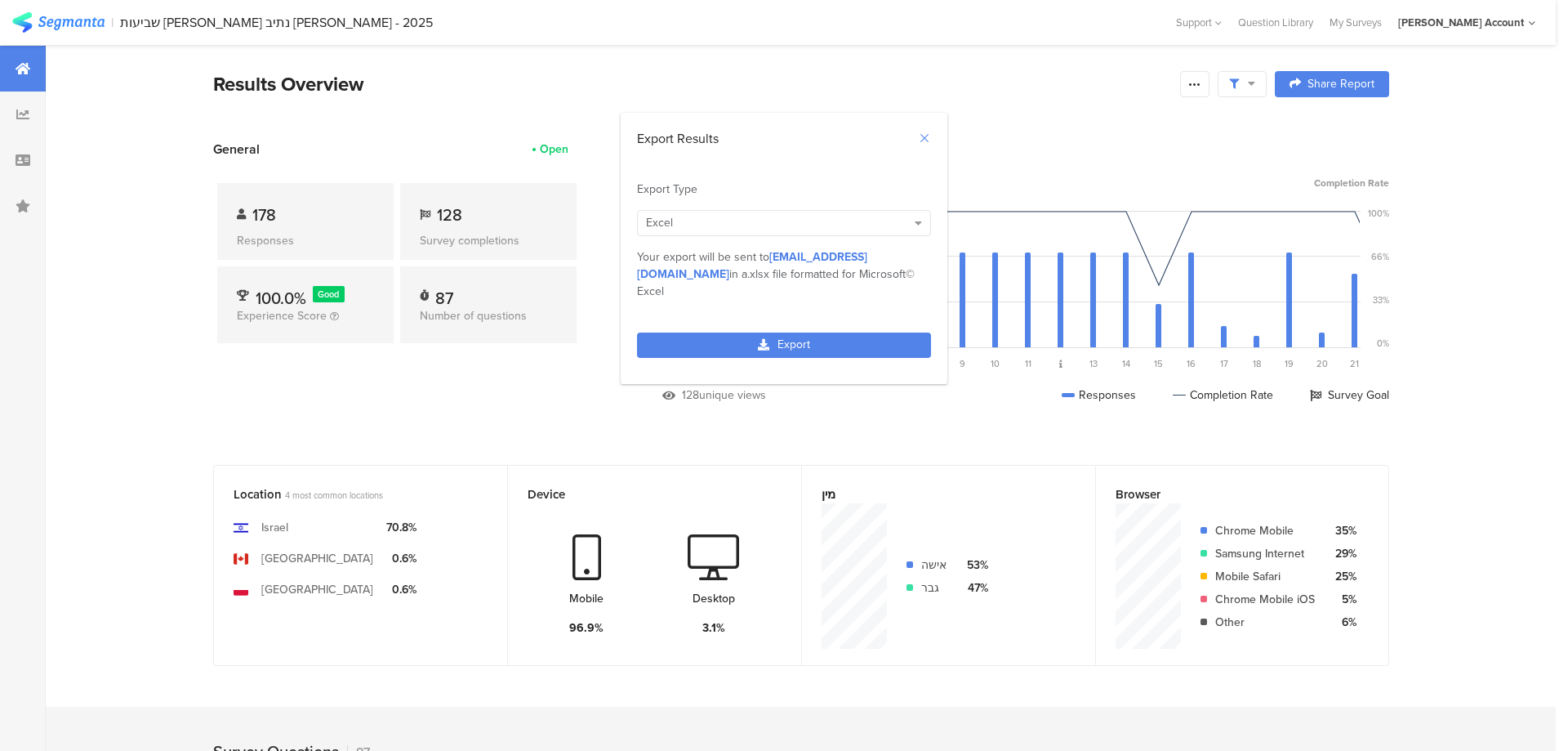
click at [924, 133] on icon "Close" at bounding box center [924, 138] width 13 height 13
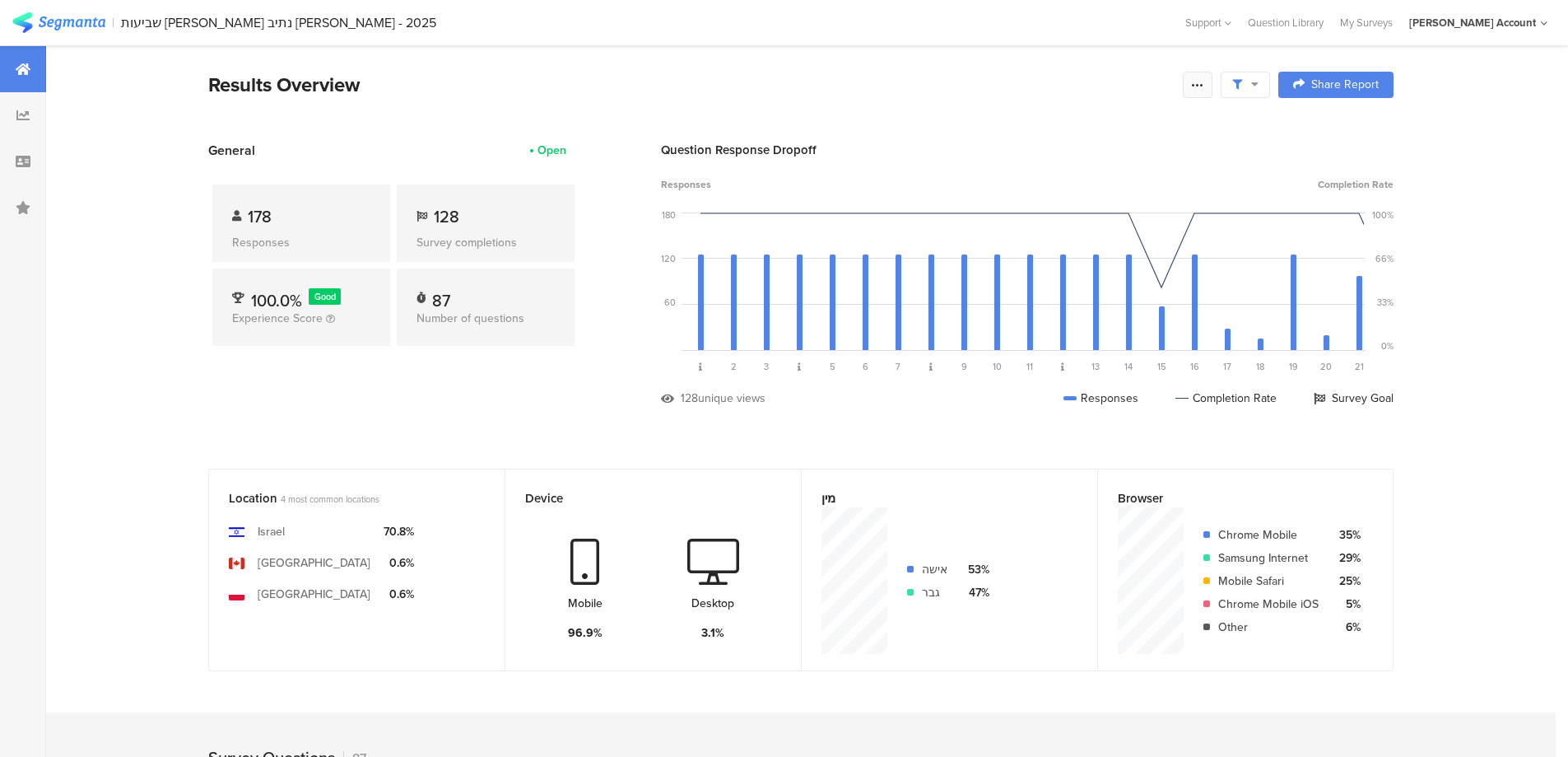
click at [1200, 83] on icon at bounding box center [1198, 85] width 13 height 13
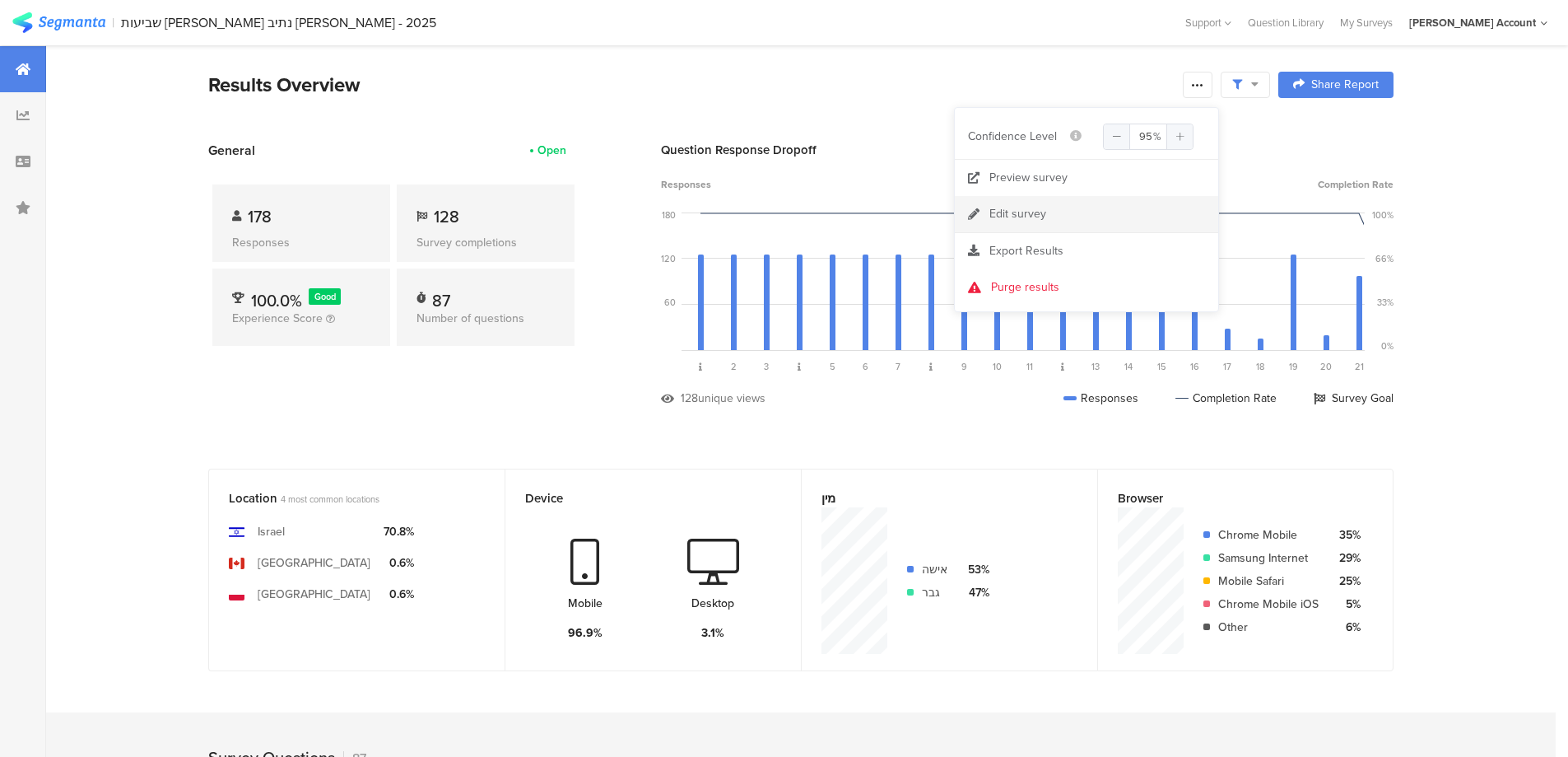
click at [1031, 215] on div "Edit survey" at bounding box center [1017, 214] width 57 height 16
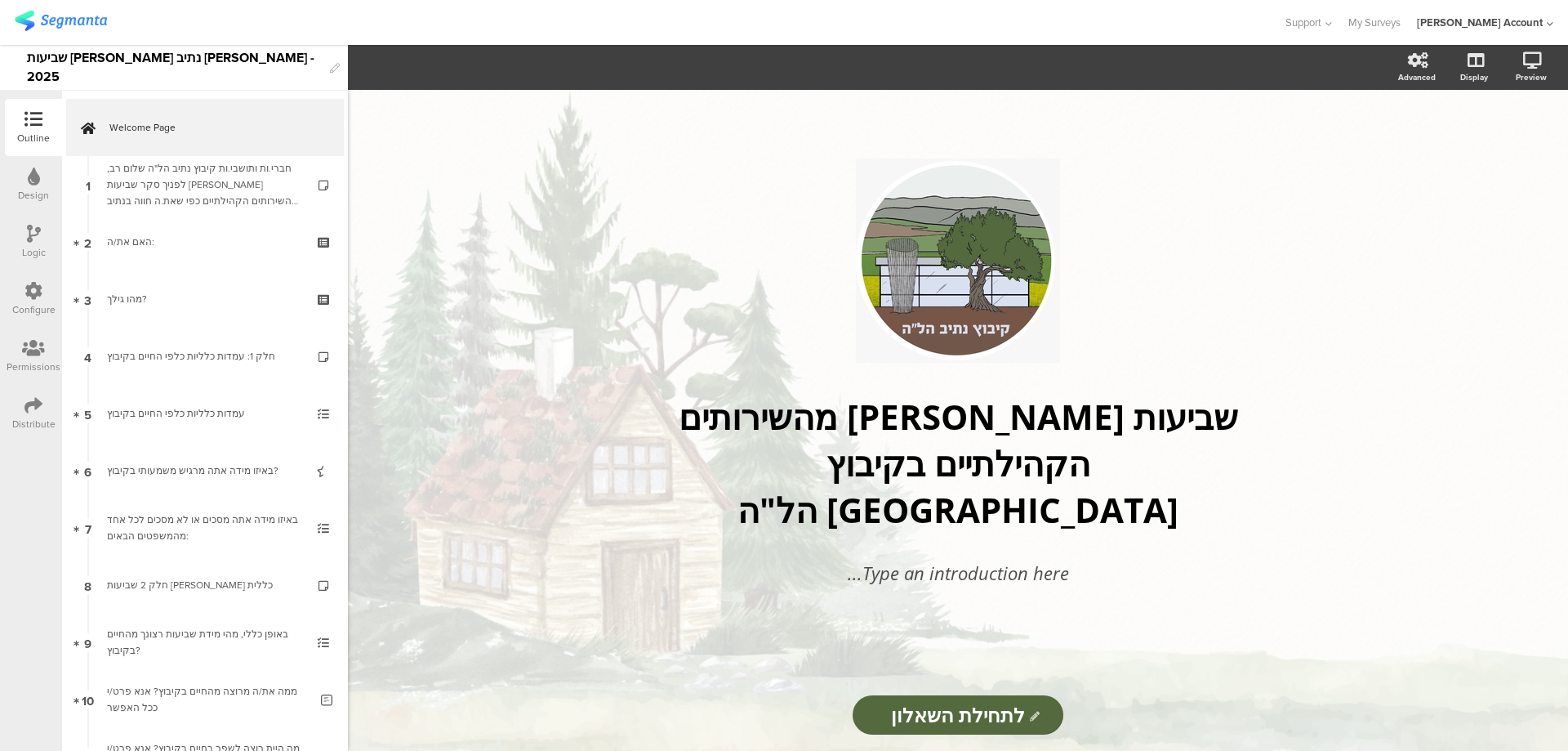
click at [37, 399] on icon at bounding box center [33, 405] width 18 height 18
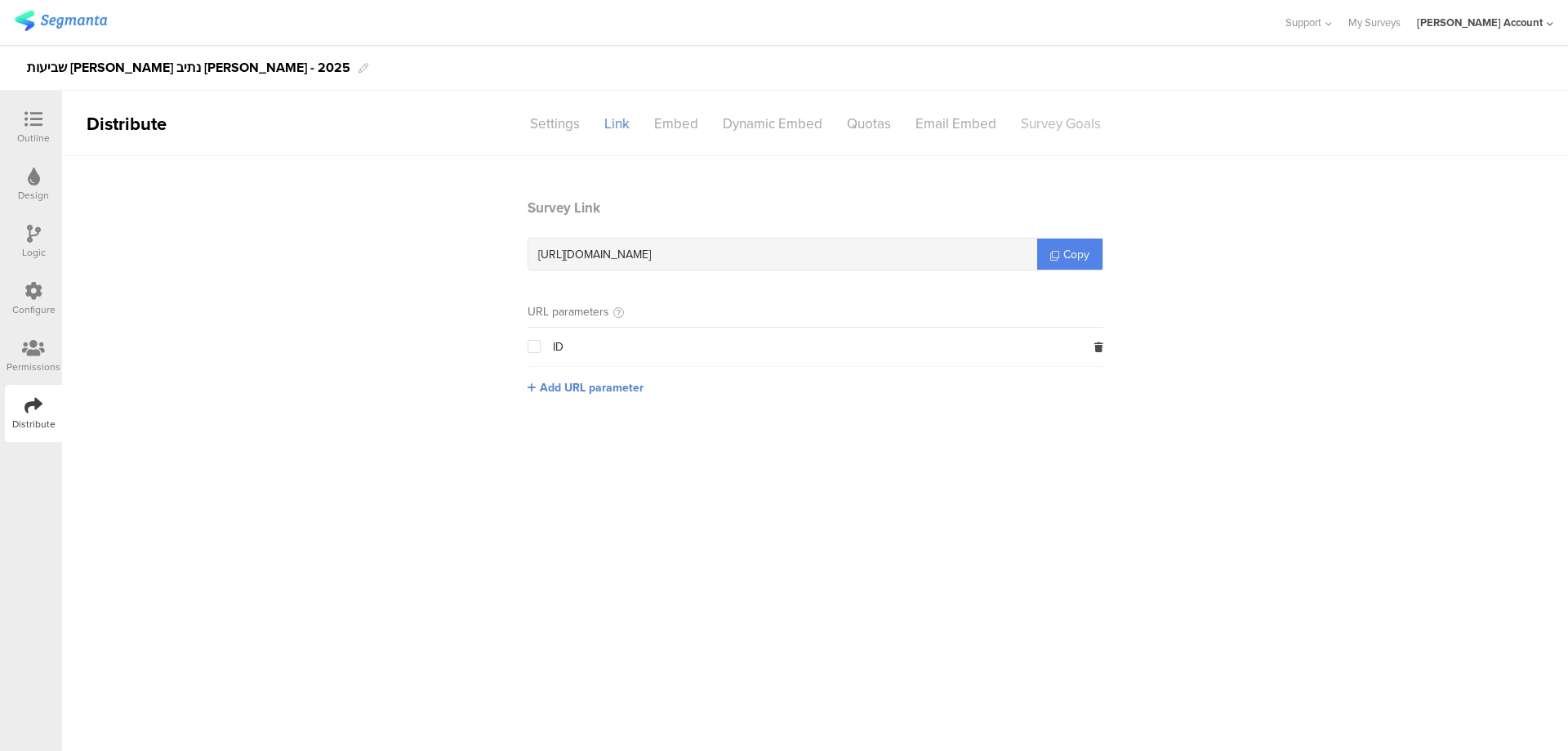
click at [1075, 117] on div "Survey Goals" at bounding box center [1061, 124] width 105 height 28
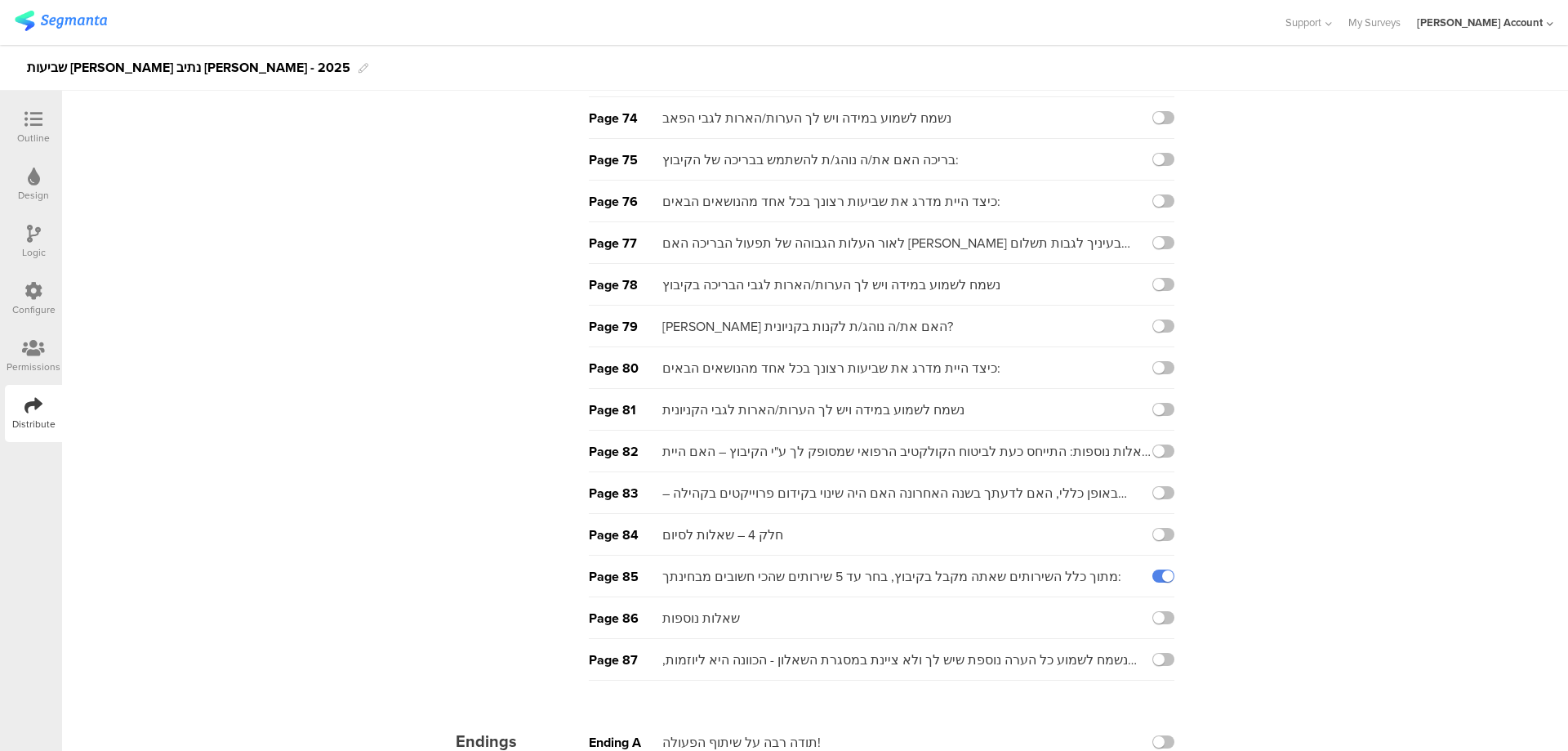
scroll to position [3145, 0]
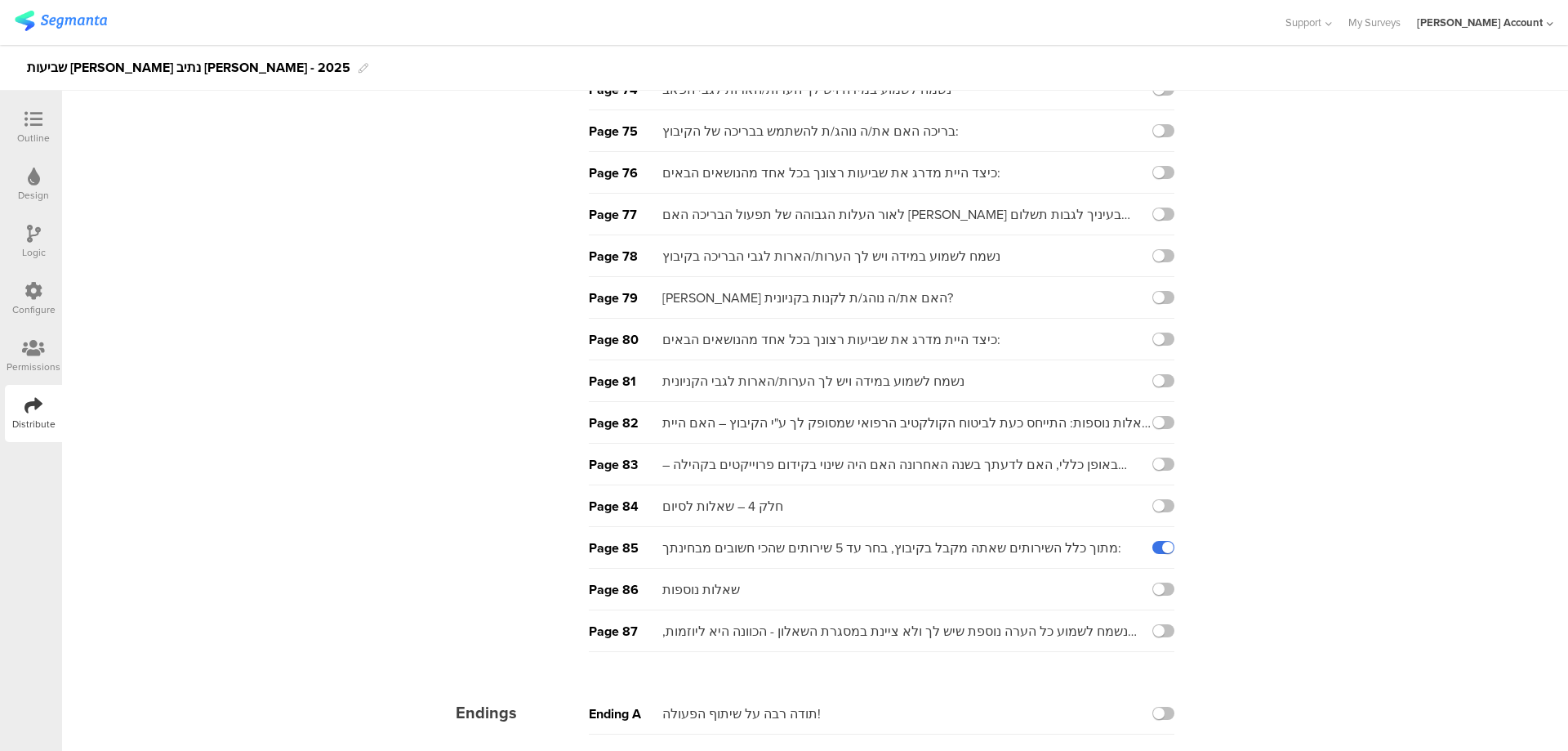
click at [1153, 542] on label at bounding box center [1163, 548] width 22 height 13
click at [0, 0] on input "checkbox" at bounding box center [0, 0] width 0 height 0
click at [1167, 505] on label at bounding box center [1163, 505] width 22 height 13
click at [0, 0] on input "checkbox" at bounding box center [0, 0] width 0 height 0
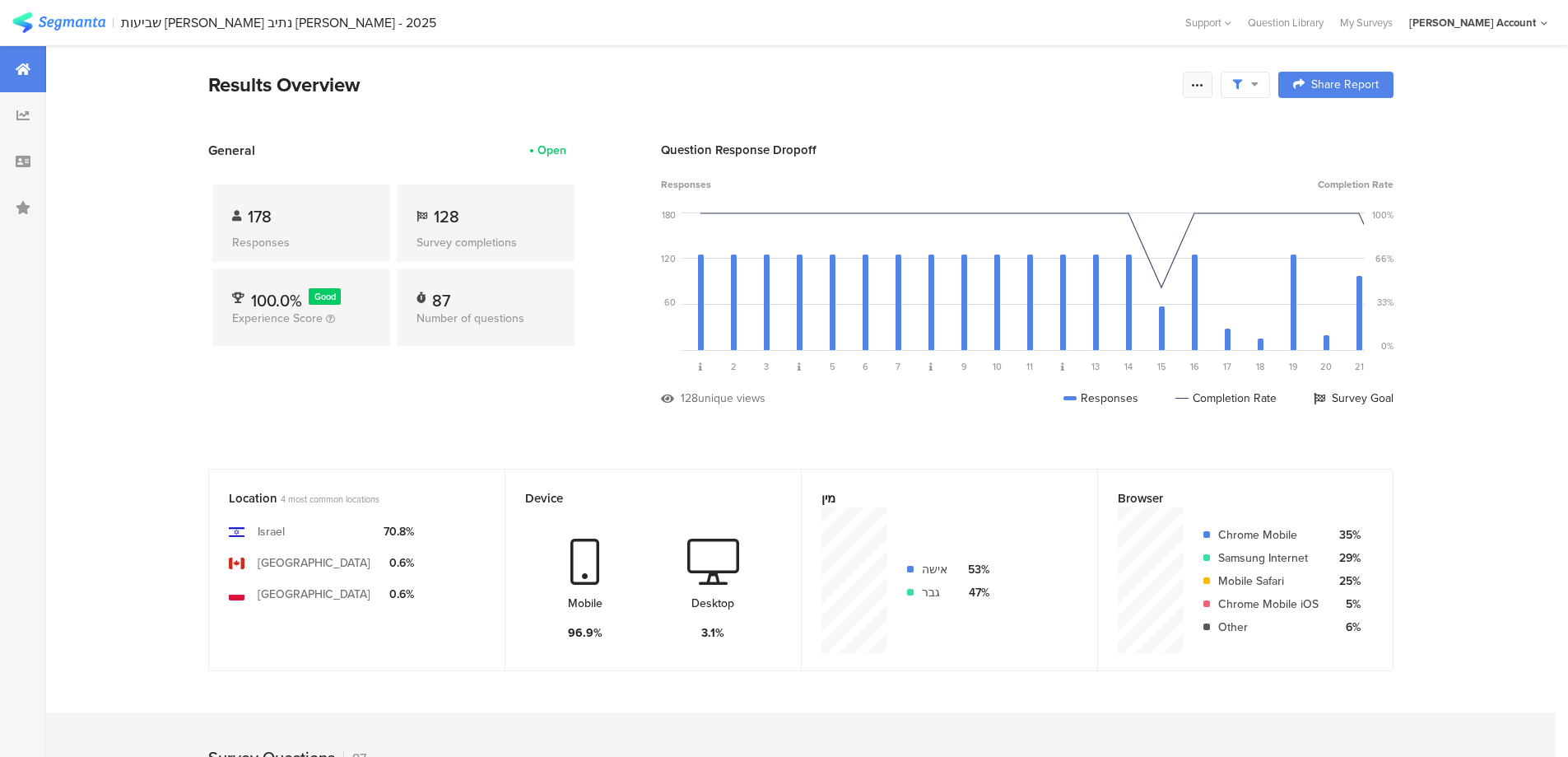
click at [1201, 85] on icon at bounding box center [1198, 85] width 13 height 13
